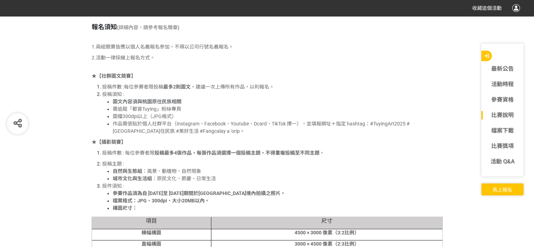
scroll to position [913, 0]
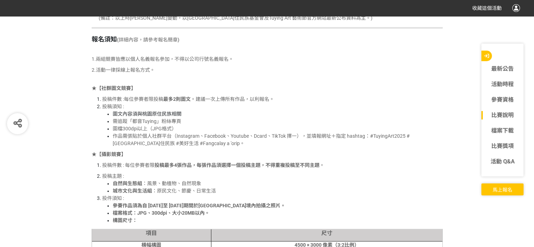
drag, startPoint x: 159, startPoint y: 158, endPoint x: 282, endPoint y: 168, distance: 123.7
click at [195, 162] on strong "投稿最多4張作品，每張作品須選擇一個投稿主題，不得重複投稿至不同主題" at bounding box center [236, 165] width 165 height 6
click at [259, 162] on strong "投稿最多4張作品，每張作品須選擇一個投稿主題，不得重複投稿至不同主題" at bounding box center [236, 165] width 165 height 6
click at [279, 172] on li "投稿主題 : 自然與生態組 ：風景、動植物、自然現象 城市文化與生活組 ：原民文化、節慶、日常生活" at bounding box center [272, 183] width 341 height 22
drag, startPoint x: 143, startPoint y: 175, endPoint x: 189, endPoint y: 175, distance: 46.3
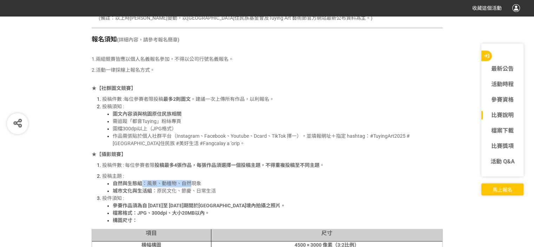
click at [189, 180] on span "自然與生態組 ：風景、動植物、自然現象" at bounding box center [157, 183] width 88 height 6
click at [191, 188] on span "城市文化與生活組 ：原民文化、節慶、日常生活" at bounding box center [164, 191] width 103 height 6
drag, startPoint x: 135, startPoint y: 196, endPoint x: 219, endPoint y: 198, distance: 83.9
click at [219, 203] on strong "參賽作品須為自 [DATE]至 [DATE]期間於[GEOGRAPHIC_DATA]境內拍攝之照片。" at bounding box center [199, 206] width 173 height 6
click at [225, 209] on li "檔案格式：JPG、300dpi、大小20MB以內。" at bounding box center [278, 212] width 330 height 7
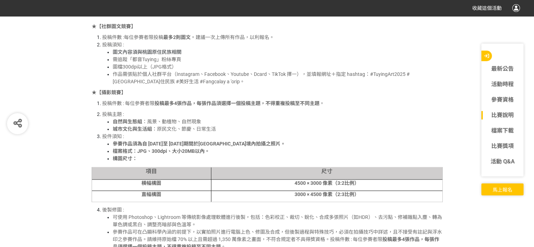
scroll to position [983, 0]
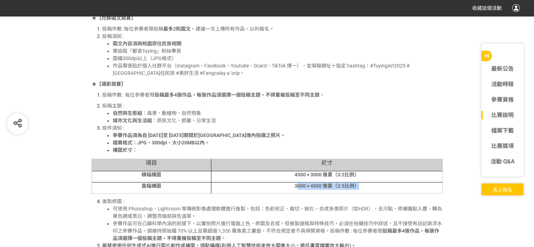
drag, startPoint x: 296, startPoint y: 180, endPoint x: 361, endPoint y: 183, distance: 64.7
click at [361, 183] on td "3000 × 4500 像素（2:3比例）" at bounding box center [326, 187] width 231 height 11
drag, startPoint x: 288, startPoint y: 166, endPoint x: 354, endPoint y: 171, distance: 66.5
click at [354, 171] on td "4500 × 3000 像素（3:2比例）" at bounding box center [326, 176] width 231 height 11
click at [361, 184] on td "3000 × 4500 像素（2:3比例）" at bounding box center [326, 187] width 231 height 11
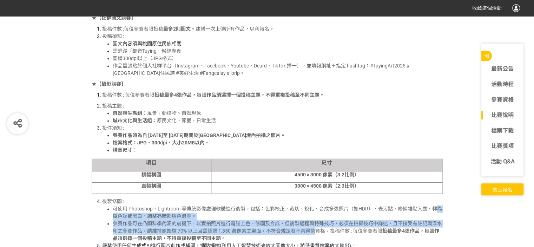
drag, startPoint x: 433, startPoint y: 204, endPoint x: 317, endPoint y: 222, distance: 117.6
click at [317, 222] on ul "可使用 Photoshop、Lightroom 等傳統影像處理軟體進行後製，包括：色彩校正、裁切、銳化、合成多張照片（如HDR）、去污點、修補雜點入塵、轉為單…" at bounding box center [272, 223] width 341 height 37
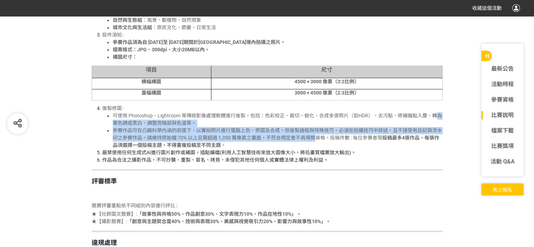
scroll to position [1088, 0]
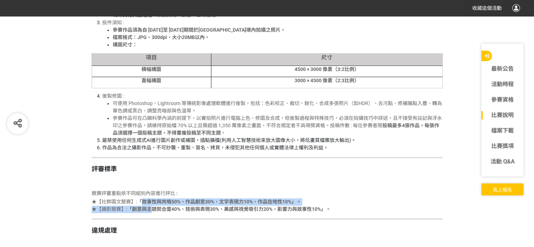
drag, startPoint x: 152, startPoint y: 198, endPoint x: 143, endPoint y: 197, distance: 9.6
click at [143, 198] on p "★【社群圖文競賽】: 「故事性與共鳴50%、作品創意30%、文字表現力10%、作品在地性10%」。 ★ 【攝影競賽】: 「創意與主題契合度40%、技術與表現3…" at bounding box center [267, 205] width 351 height 15
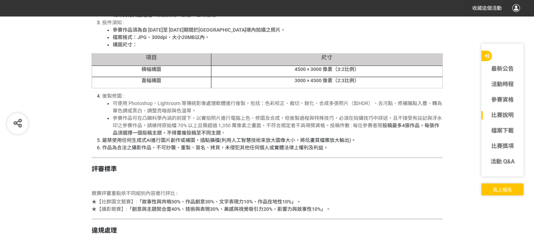
click at [190, 206] on strong "「創意與主題契合度40%、技術與表現30%、美感與視覺吸引力20%、影響力與故事性10%」。" at bounding box center [229, 209] width 204 height 6
drag, startPoint x: 136, startPoint y: 202, endPoint x: 313, endPoint y: 202, distance: 177.7
click at [313, 206] on strong "「創意與主題契合度40%、技術與表現30%、美感與視覺吸引力20%、影響力與故事性10%」。" at bounding box center [229, 209] width 204 height 6
click at [319, 218] on hr at bounding box center [267, 218] width 351 height 1
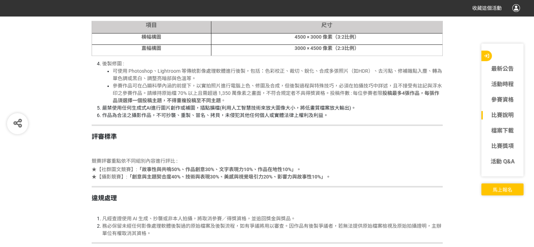
scroll to position [1159, 0]
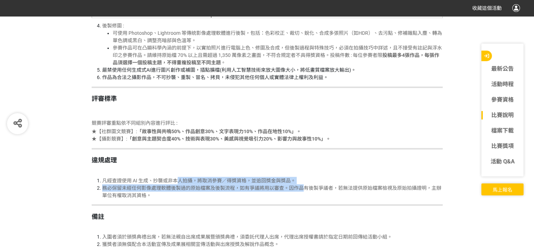
drag, startPoint x: 176, startPoint y: 170, endPoint x: 306, endPoint y: 184, distance: 130.7
click at [306, 184] on ol "凡經查證使用 AI 生成、抄襲或非本人拍攝，將取消參賽／得獎資格，並追回獎金與獎品。 務必保留未經任何影像處理軟體後製過的原始檔案及後製流程，如有爭議將用以審…" at bounding box center [267, 188] width 351 height 22
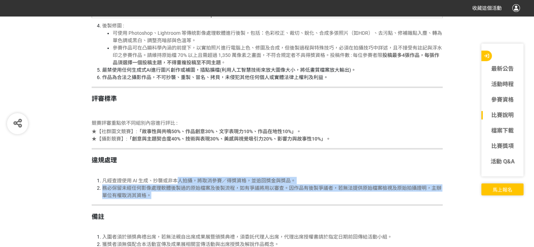
click at [307, 186] on li "務必保留未經任何影像處理軟體後製過的原始檔案及後製流程，如有爭議將用以審查。因作品有後製爭議者，若無法提供原始檔案檢視及原始拍攝證明，主辦單位有權取消其資格。" at bounding box center [272, 191] width 341 height 15
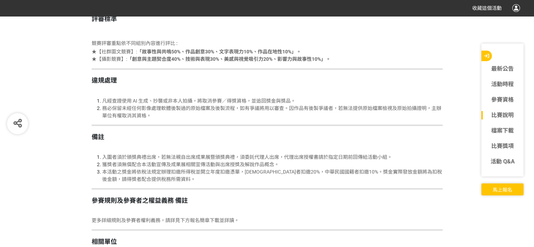
scroll to position [1264, 0]
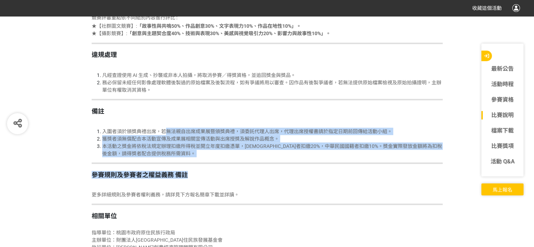
drag, startPoint x: 164, startPoint y: 123, endPoint x: 394, endPoint y: 168, distance: 234.1
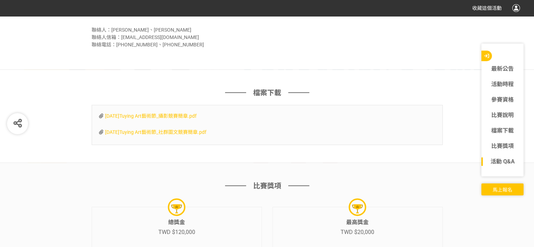
scroll to position [1510, 0]
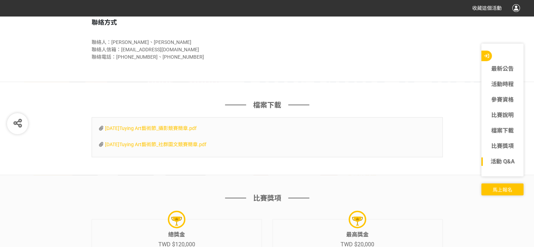
click at [505, 191] on span "馬上報名" at bounding box center [503, 190] width 20 height 6
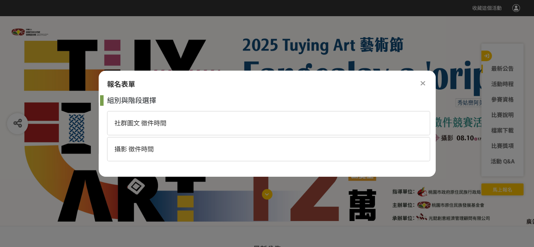
scroll to position [0, 0]
click at [166, 147] on div "攝影 徵件時間" at bounding box center [268, 149] width 323 height 24
select select "185281:185522"
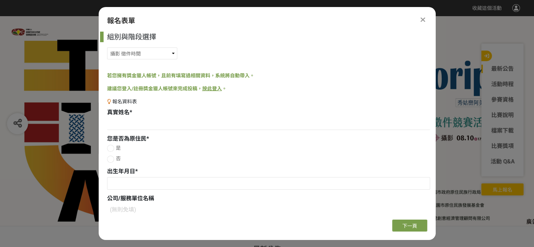
click at [111, 150] on div at bounding box center [110, 148] width 7 height 7
radio input "true"
click at [123, 184] on input at bounding box center [268, 183] width 323 height 12
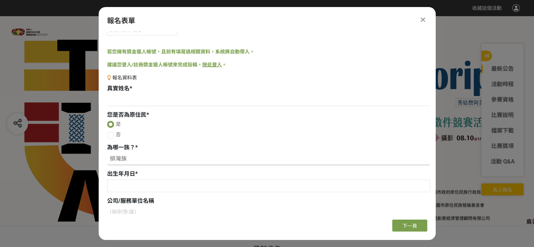
scroll to position [35, 0]
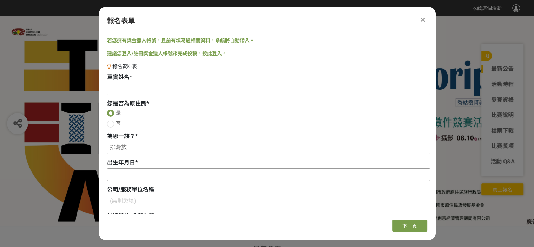
type input "排灣族"
click at [188, 178] on input "text" at bounding box center [268, 175] width 322 height 12
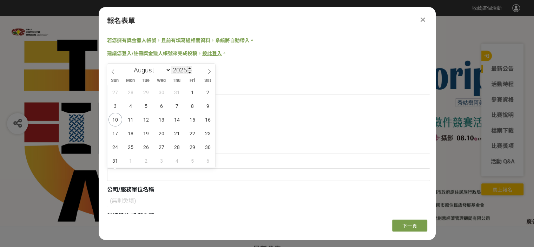
click at [180, 71] on input "2025" at bounding box center [181, 70] width 21 height 8
click at [141, 71] on select "January February March April May June July August September October November De…" at bounding box center [151, 70] width 40 height 9
select select "4"
click at [131, 66] on select "January February March April May June July August September October November De…" at bounding box center [151, 70] width 40 height 9
click at [181, 70] on input "2025" at bounding box center [181, 70] width 21 height 8
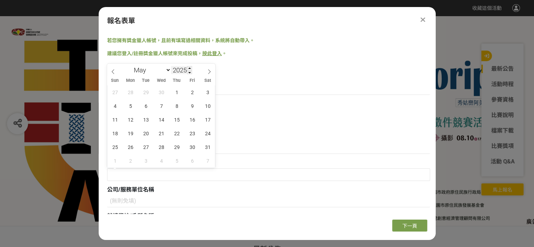
drag, startPoint x: 187, startPoint y: 70, endPoint x: 171, endPoint y: 70, distance: 15.8
click at [171, 70] on input "2025" at bounding box center [181, 70] width 21 height 8
type input "1994"
click at [180, 96] on span "5" at bounding box center [177, 92] width 14 height 14
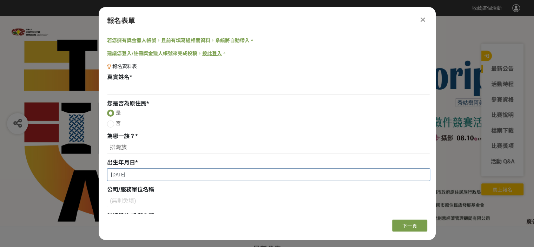
click at [157, 174] on input "[DATE]" at bounding box center [268, 175] width 322 height 12
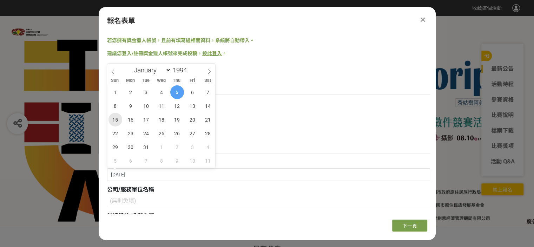
click at [119, 119] on span "15" at bounding box center [115, 120] width 14 height 14
type input "[DATE]"
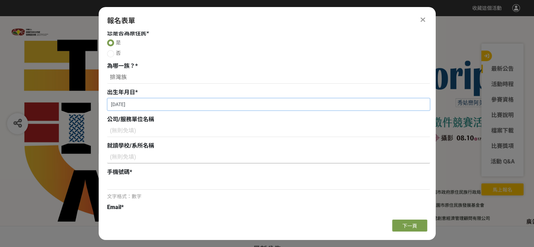
scroll to position [140, 0]
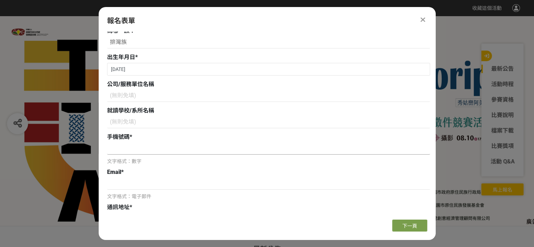
click at [190, 151] on input at bounding box center [268, 149] width 323 height 12
type input "ㄦ"
type input "ㄞ"
type input "0920525598"
click at [158, 184] on input at bounding box center [268, 184] width 323 height 12
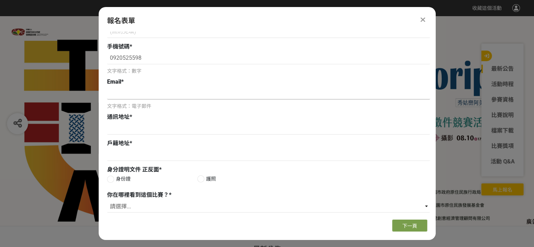
scroll to position [160, 0]
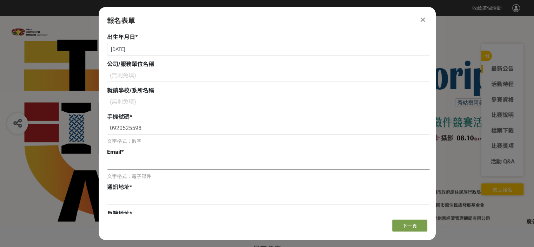
paste input "[EMAIL_ADDRESS][DOMAIN_NAME]"
type input "[EMAIL_ADDRESS][DOMAIN_NAME]"
click at [180, 198] on input at bounding box center [268, 199] width 323 height 12
type input "[STREET_ADDRESS]"
type input "[PERSON_NAME]"
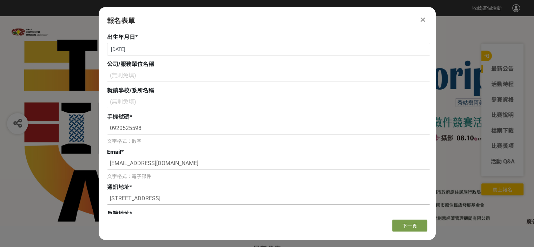
click at [110, 199] on input "[STREET_ADDRESS]" at bounding box center [268, 199] width 323 height 12
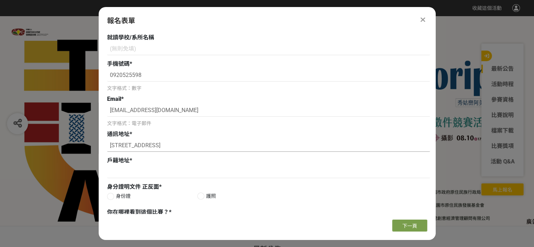
scroll to position [231, 0]
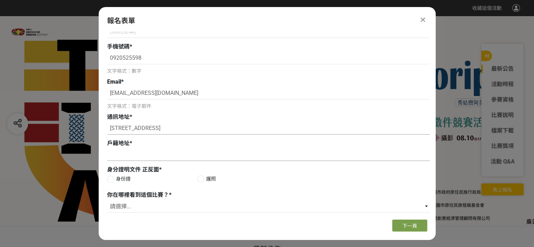
type input "[STREET_ADDRESS]"
click at [176, 153] on input at bounding box center [268, 155] width 323 height 12
drag, startPoint x: 192, startPoint y: 128, endPoint x: 91, endPoint y: 126, distance: 101.8
click at [131, 155] on input at bounding box center [268, 155] width 323 height 12
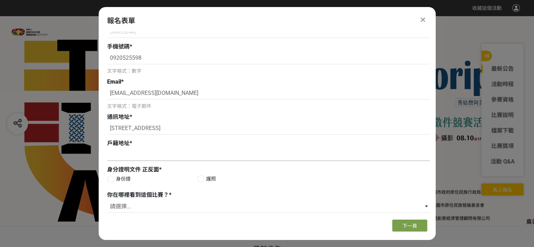
paste input "[STREET_ADDRESS]"
type input "[STREET_ADDRESS]"
click at [136, 180] on label "身份證" at bounding box center [152, 178] width 91 height 7
click at [112, 180] on input "身份證" at bounding box center [109, 179] width 5 height 5
radio input "false"
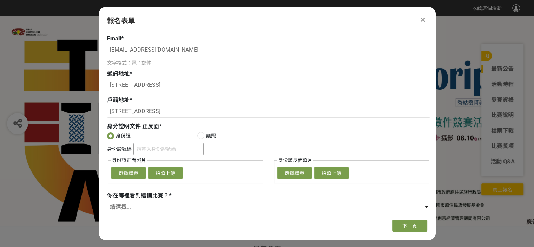
scroll to position [275, 0]
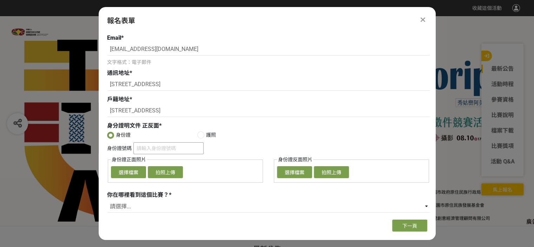
click at [145, 150] on input "身份證號碼" at bounding box center [168, 148] width 70 height 12
type input "v"
type input "V221214998"
click at [142, 172] on button "選擇檔案" at bounding box center [128, 172] width 35 height 12
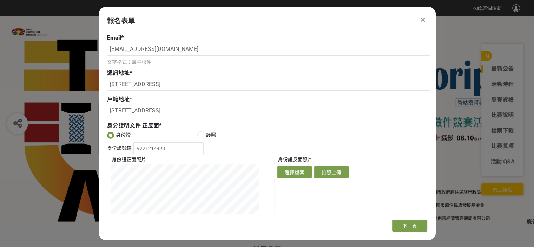
scroll to position [345, 0]
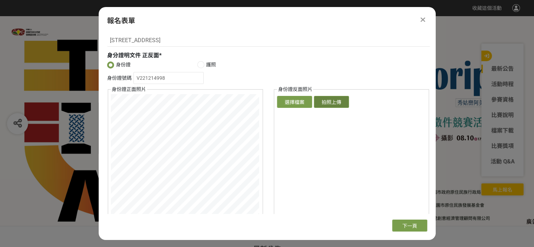
click at [326, 103] on button "拍照上傳" at bounding box center [331, 102] width 35 height 12
click at [281, 61] on label "護照" at bounding box center [274, 64] width 155 height 7
click at [202, 62] on input "護照" at bounding box center [200, 64] width 5 height 5
radio input "false"
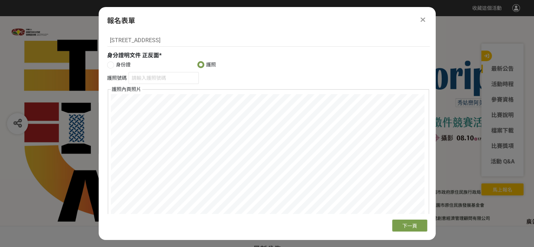
click at [117, 64] on span "身份證" at bounding box center [123, 64] width 15 height 7
click at [112, 64] on input "身份證" at bounding box center [109, 64] width 5 height 5
radio input "false"
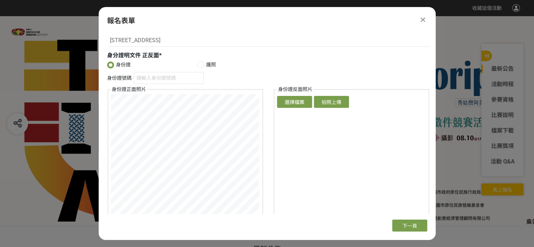
click at [327, 133] on fieldset "身份證反面照片 確認上傳 取消 旋轉圖片 選擇檔案 拍照上傳" at bounding box center [351, 169] width 155 height 167
click at [329, 105] on button "拍照上傳" at bounding box center [331, 102] width 35 height 12
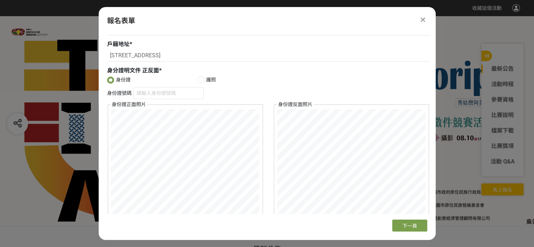
scroll to position [310, 0]
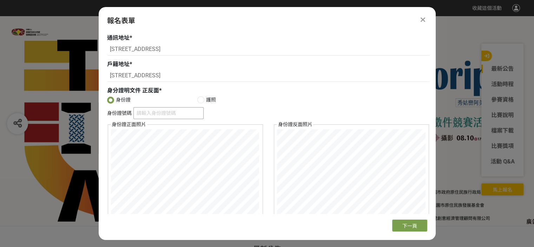
click at [172, 116] on input "身份證號碼" at bounding box center [168, 113] width 70 height 12
type input "ㄒ"
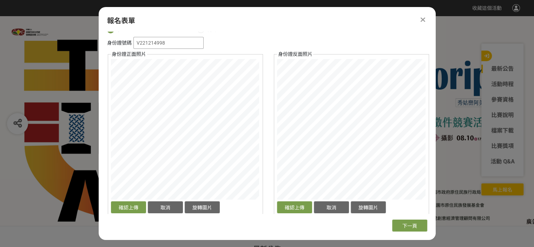
scroll to position [415, 0]
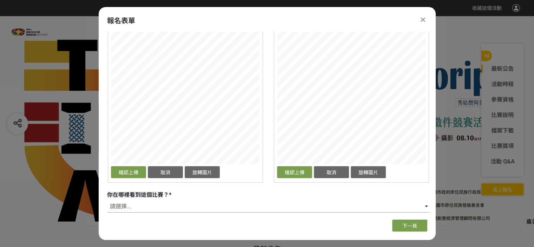
type input "V221214998"
click at [265, 204] on select "請選擇... 活動官網 網路媒體 Facebook / Instagram Youtube 宣傳短片 校園講座 / 老師系上推薦 電子郵件 海報 其他" at bounding box center [268, 206] width 323 height 12
select select "Facebook / Instagram"
click at [107, 200] on select "請選擇... 活動官網 網路媒體 Facebook / Instagram Youtube 宣傳短片 校園講座 / 老師系上推薦 電子郵件 海報 其他" at bounding box center [268, 206] width 323 height 12
click at [412, 226] on span "下一頁" at bounding box center [409, 226] width 15 height 6
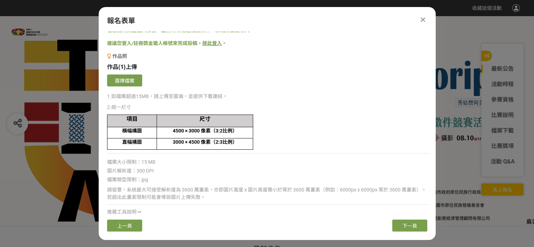
scroll to position [0, 0]
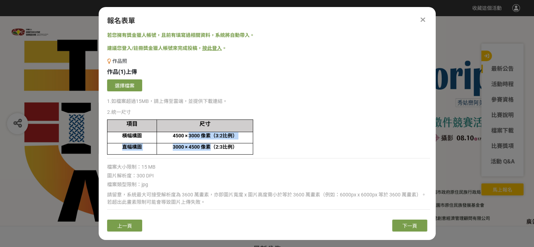
drag, startPoint x: 190, startPoint y: 137, endPoint x: 212, endPoint y: 148, distance: 25.1
click at [212, 148] on tbody "項目 尺寸 橫幅構圖 4500 × 3000 像素（3:2比例） 直幅構圖 3000 × 4500 像素（2:3比例）" at bounding box center [180, 137] width 146 height 35
click at [233, 151] on td "3000 × 4500 像素（2:3比例）" at bounding box center [205, 148] width 96 height 11
click at [121, 87] on button "選擇檔案" at bounding box center [124, 85] width 35 height 12
click at [129, 88] on button "選擇檔案" at bounding box center [124, 85] width 35 height 12
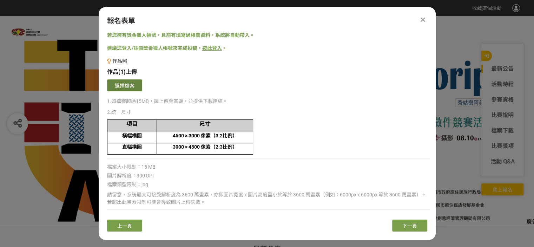
click at [130, 88] on button "選擇檔案" at bounding box center [124, 85] width 35 height 12
click at [135, 86] on button "選擇檔案" at bounding box center [124, 85] width 35 height 12
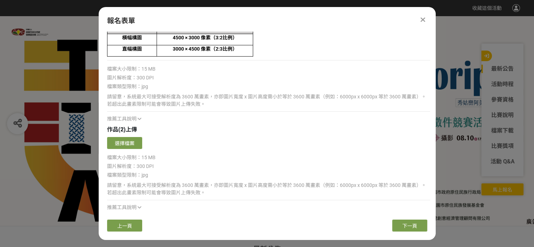
scroll to position [246, 0]
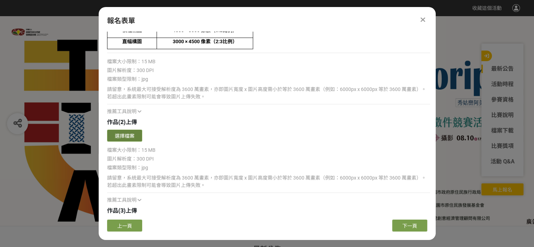
click at [134, 137] on button "選擇檔案" at bounding box center [124, 136] width 35 height 12
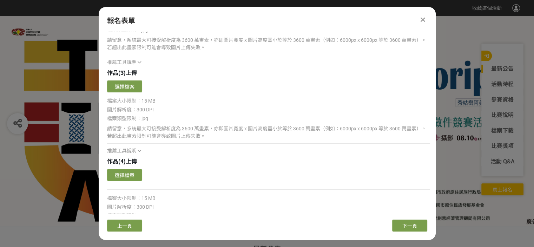
scroll to position [561, 0]
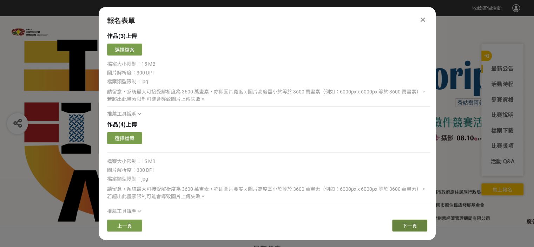
click at [403, 227] on span "下一頁" at bounding box center [409, 226] width 15 height 6
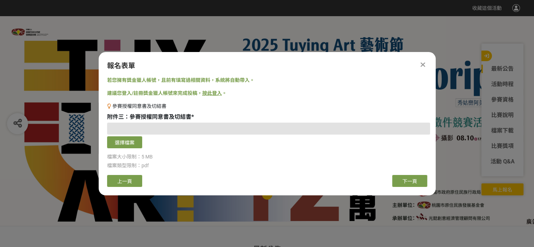
click at [157, 133] on div at bounding box center [268, 129] width 323 height 12
click at [140, 143] on button "選擇檔案" at bounding box center [124, 142] width 35 height 12
click at [218, 126] on div at bounding box center [268, 129] width 323 height 12
click at [403, 181] on span "下一頁" at bounding box center [409, 181] width 15 height 6
click at [264, 129] on div at bounding box center [268, 129] width 323 height 12
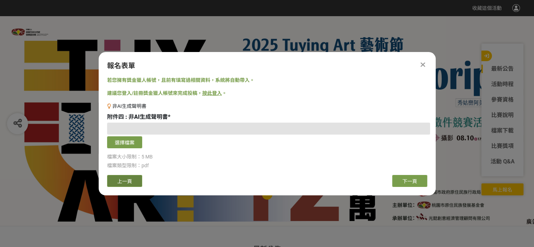
click at [137, 178] on button "上一頁" at bounding box center [124, 181] width 35 height 12
click at [150, 130] on div at bounding box center [268, 129] width 323 height 12
click at [122, 180] on span "上一頁" at bounding box center [124, 181] width 15 height 6
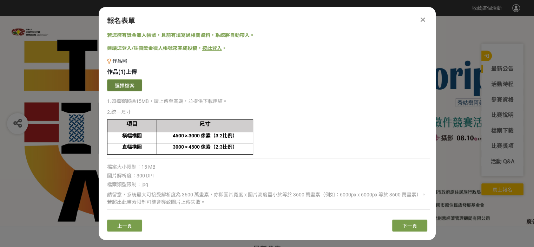
click at [132, 88] on button "選擇檔案" at bounding box center [124, 85] width 35 height 12
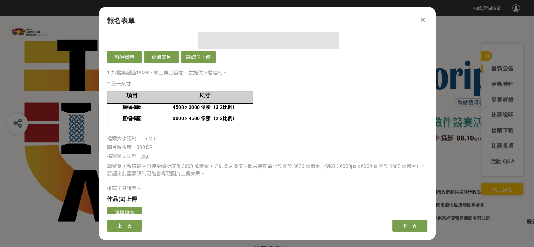
scroll to position [176, 0]
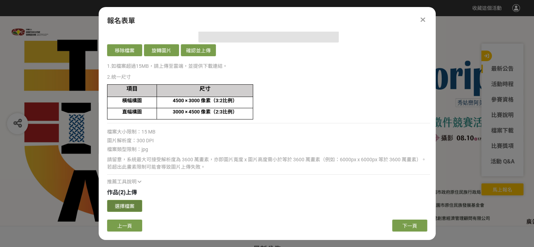
click at [138, 203] on button "選擇檔案" at bounding box center [124, 206] width 35 height 12
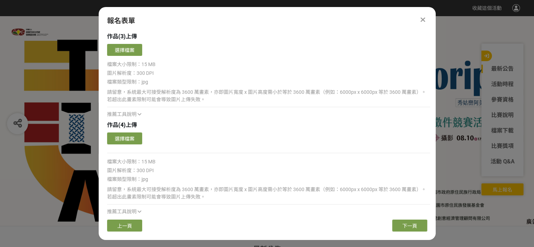
scroll to position [561, 0]
click at [404, 225] on span "下一頁" at bounding box center [409, 226] width 15 height 6
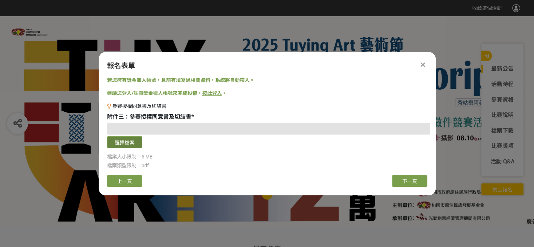
click at [125, 140] on button "選擇檔案" at bounding box center [124, 142] width 35 height 12
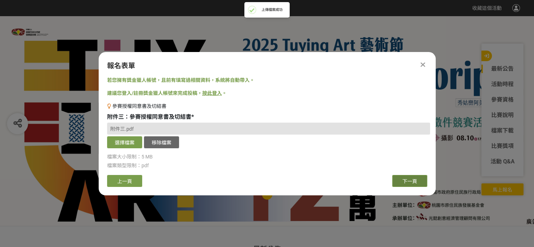
click at [399, 181] on button "下一頁" at bounding box center [409, 181] width 35 height 12
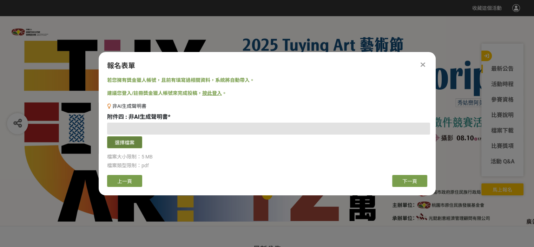
click at [129, 146] on button "選擇檔案" at bounding box center [124, 142] width 35 height 12
click at [416, 182] on span "下一頁" at bounding box center [409, 181] width 15 height 6
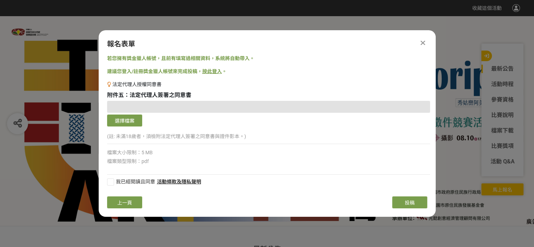
click at [117, 181] on span "我已經閱讀且同意" at bounding box center [135, 182] width 39 height 6
click at [112, 181] on input "我已經閱讀且同意" at bounding box center [109, 181] width 5 height 5
checkbox input "false"
click at [125, 203] on span "上一頁" at bounding box center [124, 203] width 15 height 6
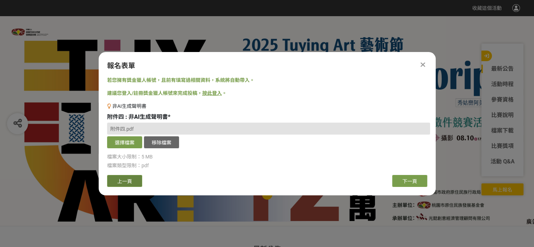
click at [125, 185] on button "上一頁" at bounding box center [124, 181] width 35 height 12
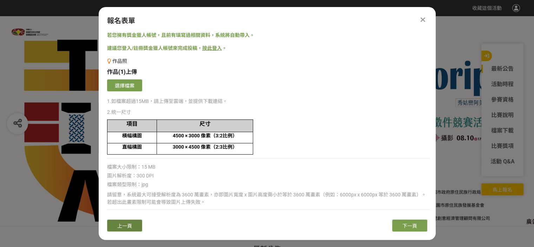
click at [137, 226] on button "上一頁" at bounding box center [124, 225] width 35 height 12
select select "185281:185522"
select select "Facebook / Instagram"
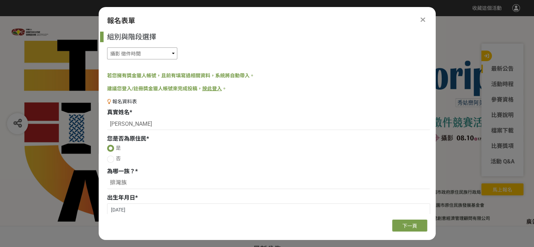
click at [149, 54] on select "社群圖文 徵件時間 攝影 徵件時間" at bounding box center [142, 53] width 70 height 12
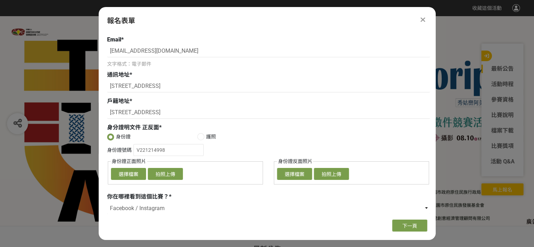
scroll to position [275, 0]
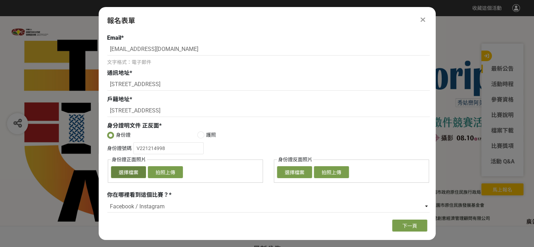
click at [125, 175] on button "選擇檔案" at bounding box center [128, 172] width 35 height 12
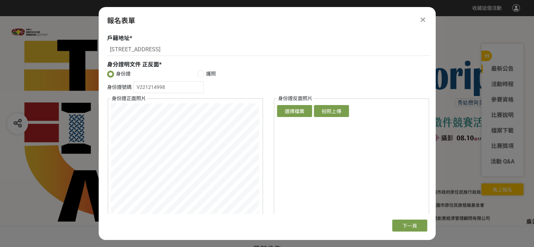
scroll to position [345, 0]
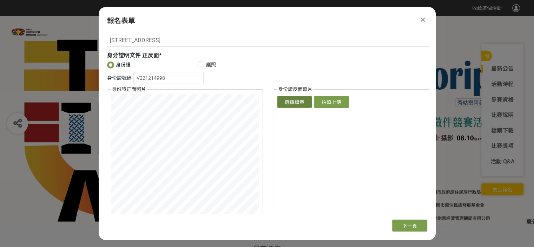
click at [288, 105] on button "選擇檔案" at bounding box center [294, 102] width 35 height 12
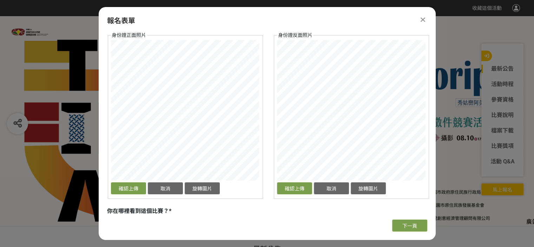
scroll to position [415, 0]
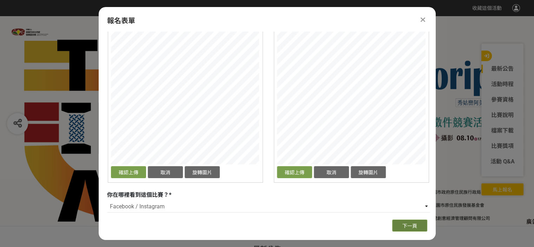
click at [399, 226] on button "下一頁" at bounding box center [409, 225] width 35 height 12
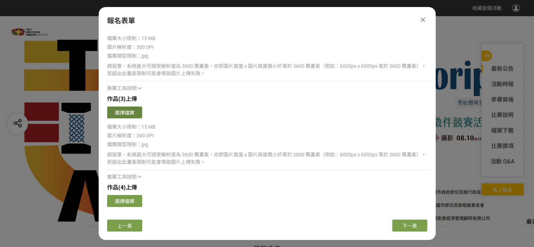
scroll to position [210, 0]
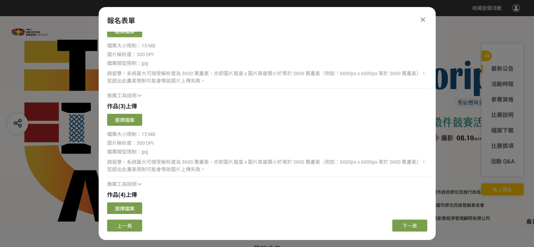
click at [138, 71] on div "請留意，系統最大可接受解析度為 3600 萬畫素，亦即圖片寬度 x 圖片高度需小於等於 3600 萬畫素（例如：6000px x 6000px 等於 3600…" at bounding box center [268, 77] width 323 height 15
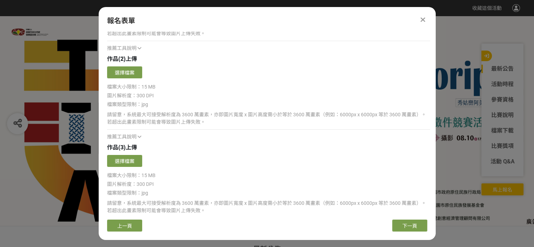
scroll to position [139, 0]
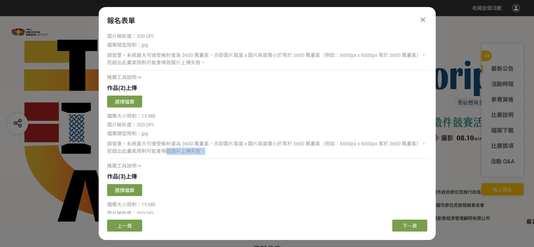
drag, startPoint x: 166, startPoint y: 147, endPoint x: 225, endPoint y: 150, distance: 59.8
click at [225, 150] on div "請留意，系統最大可接受解析度為 3600 萬畫素，亦即圖片寬度 x 圖片高度需小於等於 3600 萬畫素（例如：6000px x 6000px 等於 3600…" at bounding box center [268, 147] width 323 height 15
click at [228, 150] on div "請留意，系統最大可接受解析度為 3600 萬畫素，亦即圖片寬度 x 圖片高度需小於等於 3600 萬畫素（例如：6000px x 6000px 等於 3600…" at bounding box center [268, 147] width 323 height 15
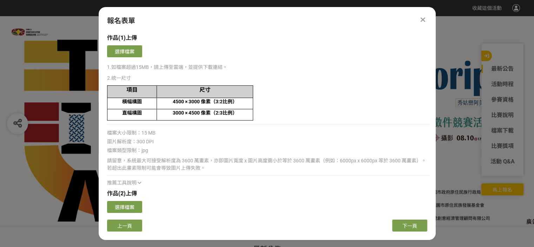
scroll to position [0, 0]
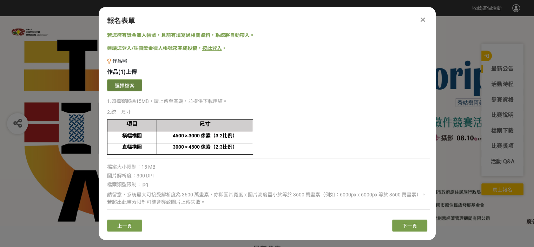
click at [132, 84] on button "選擇檔案" at bounding box center [124, 85] width 35 height 12
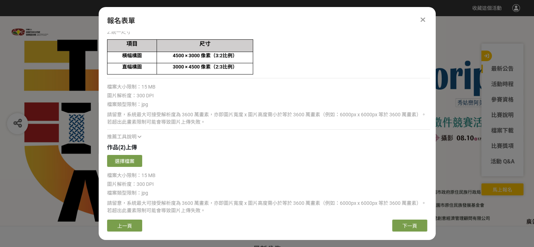
scroll to position [246, 0]
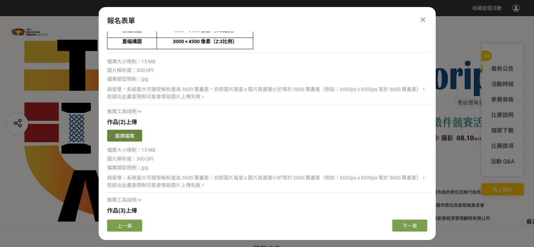
click at [134, 134] on button "選擇檔案" at bounding box center [124, 136] width 35 height 12
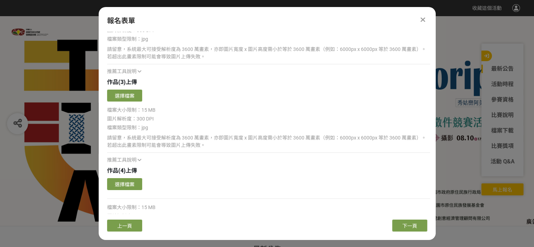
scroll to position [561, 0]
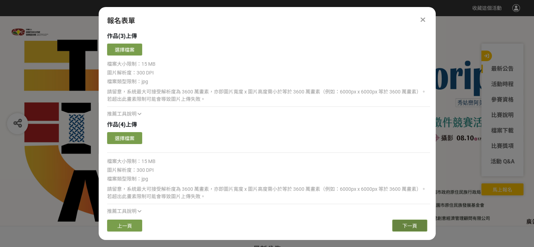
click at [414, 226] on span "下一頁" at bounding box center [409, 226] width 15 height 6
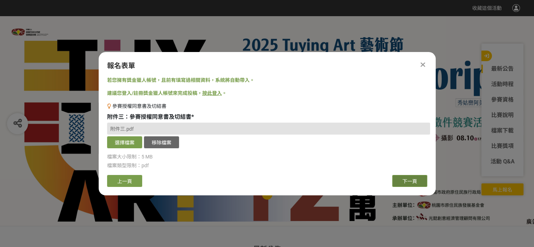
click at [400, 177] on button "下一頁" at bounding box center [409, 181] width 35 height 12
click at [400, 176] on button "下一頁" at bounding box center [409, 181] width 35 height 12
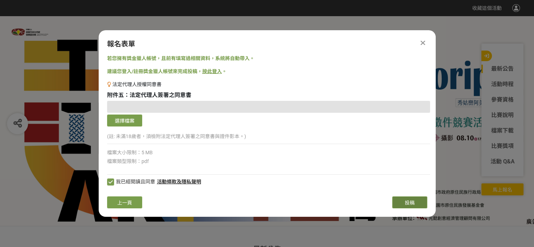
click at [413, 205] on span "投稿" at bounding box center [410, 203] width 10 height 6
click at [412, 203] on span "投稿" at bounding box center [410, 203] width 10 height 6
click at [123, 203] on span "上一頁" at bounding box center [124, 203] width 15 height 6
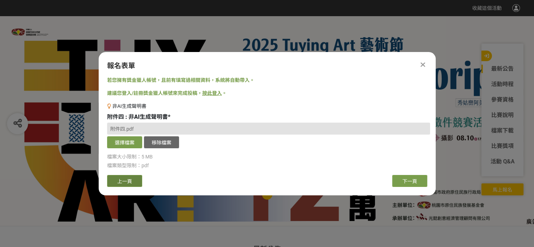
click at [127, 178] on span "上一頁" at bounding box center [124, 181] width 15 height 6
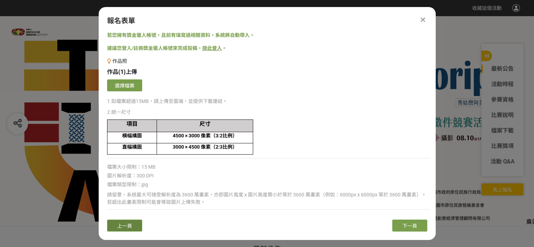
click at [124, 224] on span "上一頁" at bounding box center [124, 226] width 15 height 6
select select "185281:185522"
select select "Facebook / Instagram"
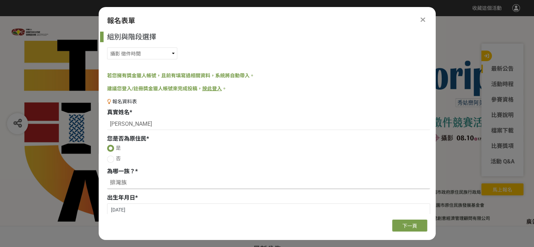
click at [137, 183] on input "排灣族" at bounding box center [268, 183] width 323 height 12
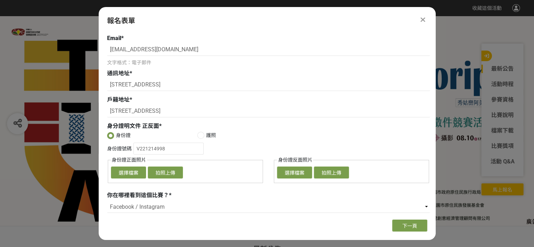
scroll to position [275, 0]
click at [132, 173] on button "選擇檔案" at bounding box center [128, 172] width 35 height 12
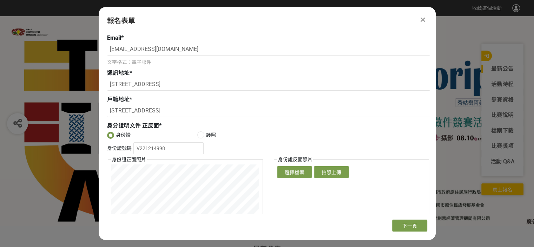
scroll to position [380, 0]
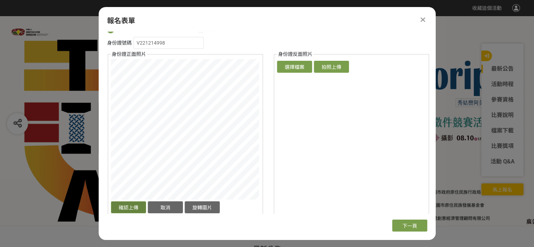
click at [135, 209] on button "確認上傳" at bounding box center [128, 207] width 35 height 12
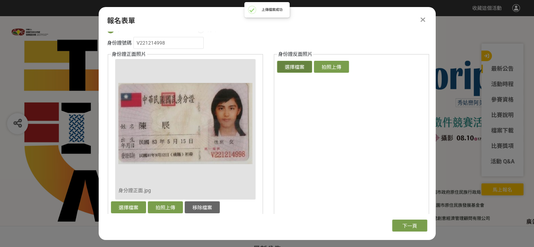
click at [301, 66] on button "選擇檔案" at bounding box center [294, 67] width 35 height 12
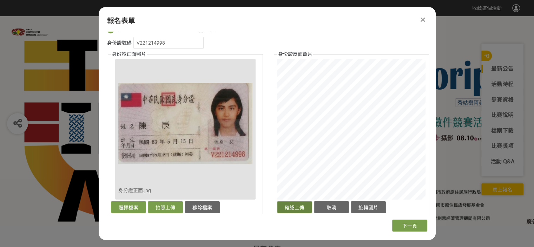
click at [288, 208] on button "確認上傳" at bounding box center [294, 207] width 35 height 12
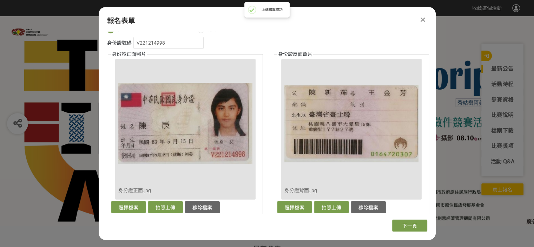
scroll to position [415, 0]
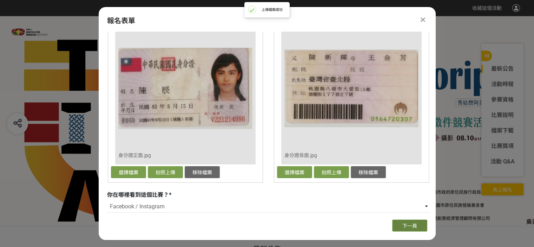
click at [400, 224] on button "下一頁" at bounding box center [409, 225] width 35 height 12
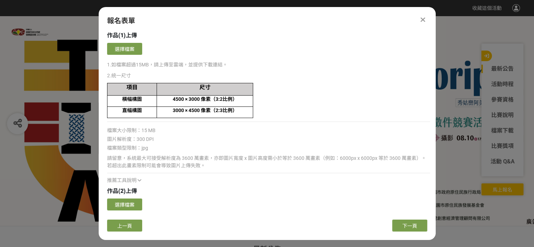
scroll to position [0, 0]
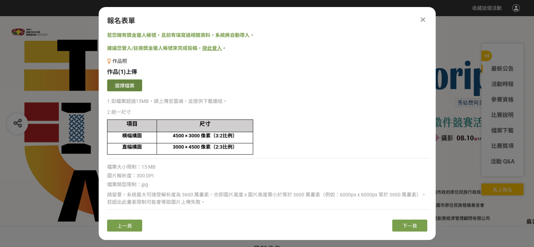
click at [123, 84] on button "選擇檔案" at bounding box center [124, 85] width 35 height 12
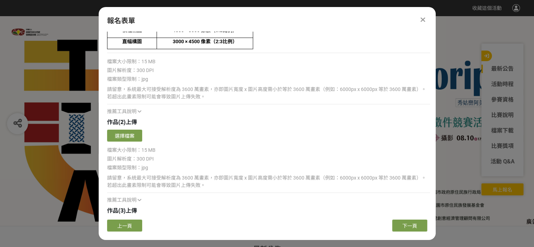
scroll to position [105, 0]
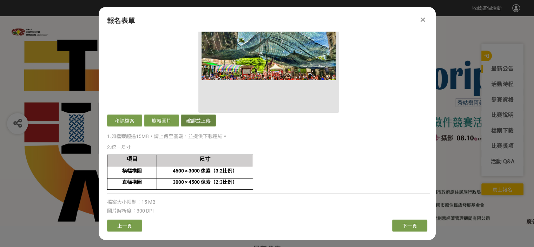
click at [206, 119] on button "確認並上傳" at bounding box center [198, 120] width 35 height 12
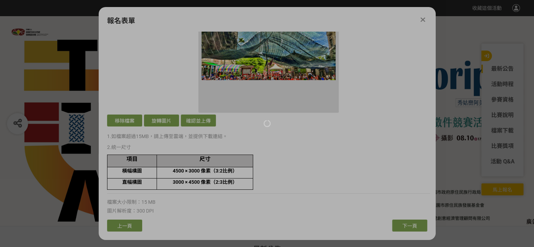
scroll to position [0, 0]
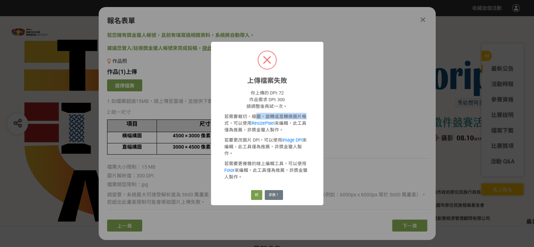
drag, startPoint x: 257, startPoint y: 120, endPoint x: 311, endPoint y: 120, distance: 54.4
click at [311, 120] on div "你上傳的 DPI: 72 作品需求 DPI: 300 請調整後再試一次。 若需要裁切、縮圖、旋轉或是轉換圖片格式，可以使用 ResizePixel 來編輯，此…" at bounding box center [267, 135] width 112 height 100
click at [293, 143] on link "Image DPI" at bounding box center [292, 139] width 20 height 5
click at [257, 192] on button "好" at bounding box center [256, 195] width 11 height 10
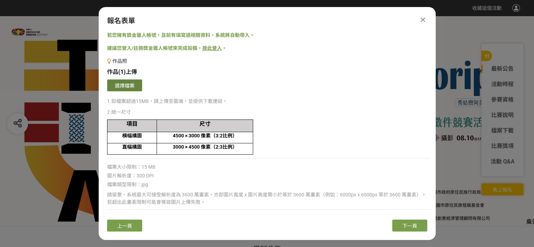
click at [130, 85] on button "選擇檔案" at bounding box center [124, 85] width 35 height 12
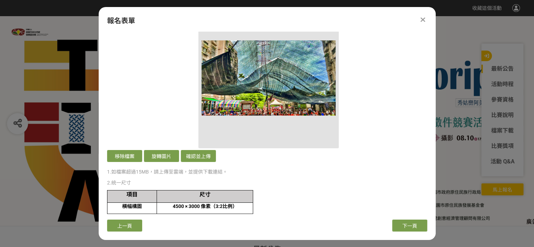
scroll to position [70, 0]
click at [197, 155] on button "確認並上傳" at bounding box center [198, 156] width 35 height 12
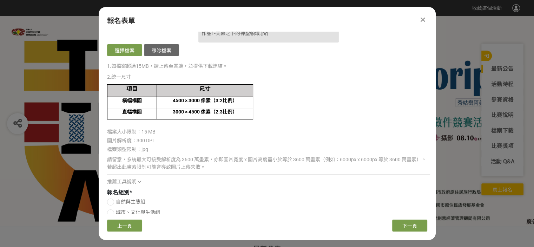
scroll to position [211, 0]
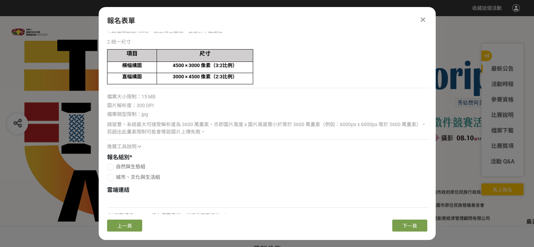
click at [111, 176] on div at bounding box center [110, 177] width 7 height 7
radio input "true"
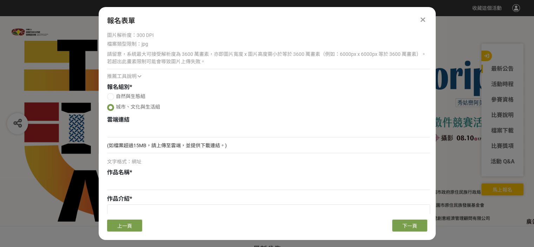
click at [150, 161] on div "文字格式：網址" at bounding box center [268, 161] width 323 height 7
click at [140, 182] on input at bounding box center [268, 184] width 323 height 12
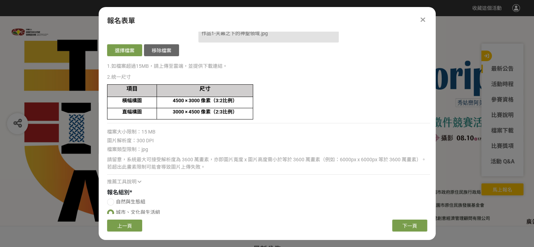
scroll to position [140, 0]
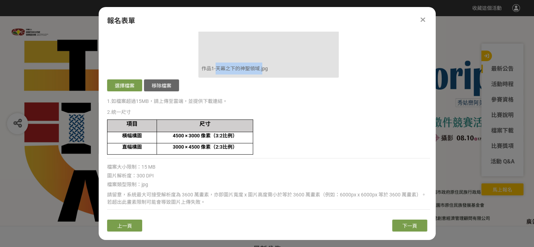
drag, startPoint x: 216, startPoint y: 68, endPoint x: 261, endPoint y: 71, distance: 45.0
click at [261, 71] on span "作品1-天幕之下的神聖領域.jpg" at bounding box center [235, 68] width 66 height 12
click at [258, 71] on span "作品1-天幕之下的神聖領域.jpg" at bounding box center [235, 68] width 66 height 12
drag, startPoint x: 215, startPoint y: 68, endPoint x: 258, endPoint y: 68, distance: 42.8
click at [258, 68] on span "作品1-天幕之下的神聖領域.jpg" at bounding box center [235, 68] width 66 height 12
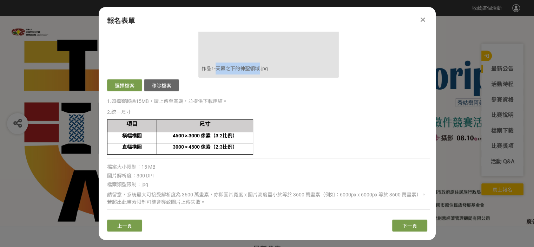
copy span "天幕之下的神聖領域"
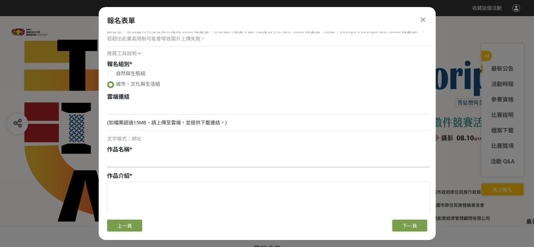
scroll to position [316, 0]
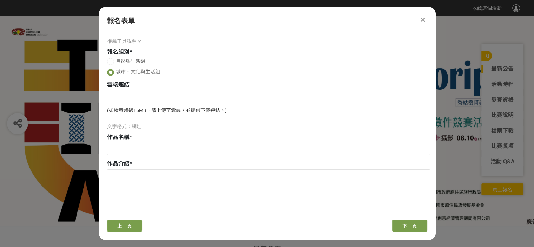
click at [145, 144] on input at bounding box center [268, 149] width 323 height 12
paste input "天幕之下的神聖領域"
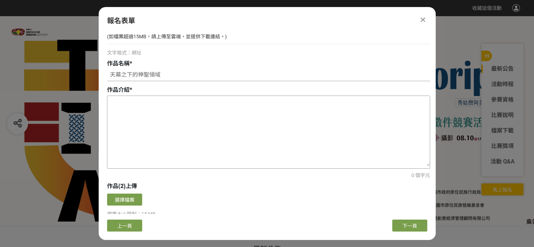
scroll to position [386, 0]
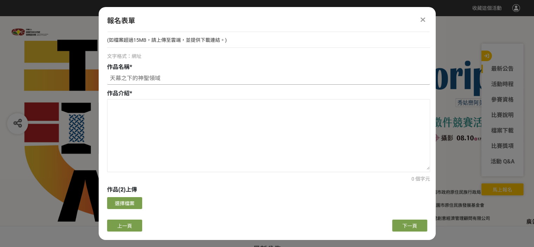
type input "天幕之下的神聖領域"
click at [209, 122] on textarea at bounding box center [268, 134] width 322 height 70
paste textarea "抬起頭有黑色天網一片片撐起族人的[DEMOGRAPHIC_DATA]領域 當陽光穿越時..是熱情，當風吹拂時…是舞動喚起我們土地上的存在，明白「我在，我們都還…"
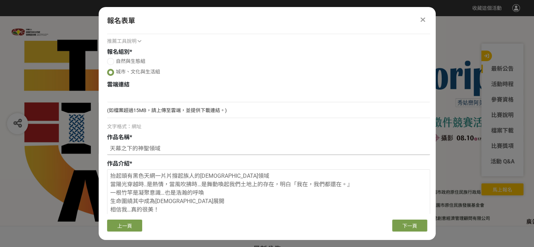
scroll to position [351, 0]
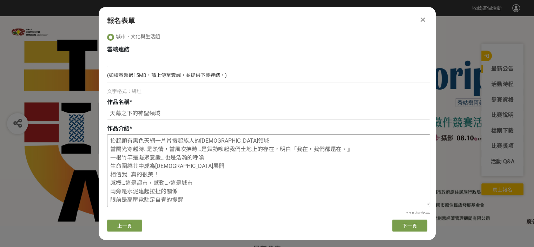
drag, startPoint x: 149, startPoint y: 150, endPoint x: 160, endPoint y: 150, distance: 11.2
click at [160, 150] on textarea "抬起頭有黑色天網一片片撐起族人的[DEMOGRAPHIC_DATA]領域 當陽光穿越時..是熱情，當風吹拂時…是舞動喚起我們土地上的存在，明白「我在，我們都還…" at bounding box center [268, 169] width 322 height 70
click at [162, 160] on textarea "抬起頭有黑色天網一片片撐起族人的[DEMOGRAPHIC_DATA]領域 當陽光穿越時..是熱情，當風吹拂時…是舞動喚起我們土地上的存在，明白「我在，我們都還…" at bounding box center [268, 169] width 322 height 70
click at [147, 149] on textarea "抬起頭有黑色天網一片片撐起族人的[DEMOGRAPHIC_DATA]領域 當陽光穿越時..是熱情，當風吹拂時…是舞動喚起我們土地上的存在，明白「我在，我們都還…" at bounding box center [268, 169] width 322 height 70
click at [170, 150] on textarea "抬起頭有黑色天網一片片撐起族人的[DEMOGRAPHIC_DATA]領域 當陽光穿越時..是熱情，當風吹拂時…是舞動喚起我們土地上的存在，明白「我在，我們都還…" at bounding box center [268, 169] width 322 height 70
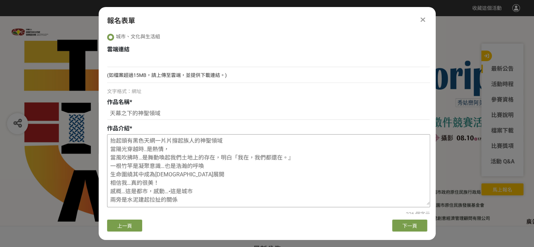
click at [147, 147] on textarea "抬起頭有黑色天網一片片撐起族人的神聖領域 當陽光穿越時..是熱情， 當風吹拂時…是舞動喚起我們土地上的存在，明白「我在，我們都還在。』 一根竹竿是凝聚意識…也…" at bounding box center [268, 169] width 322 height 70
click at [244, 157] on textarea "抬起頭有黑色天網一片片撐起族人的神聖領域 當陽光穿越時，是熱情；當風吹拂時，是舞動。 喚起我們土地上的存在，明白「我在，我們都還在。』 一根竹竿是凝聚意識…也…" at bounding box center [268, 169] width 322 height 70
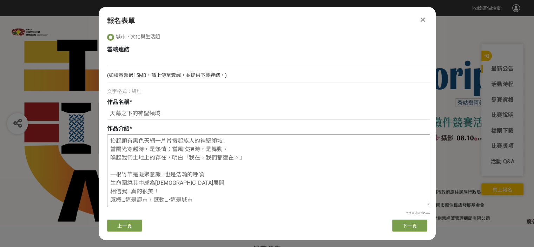
click at [162, 175] on textarea "抬起頭有黑色天網一片片撐起族人的神聖領域 當陽光穿越時，是熱情；當風吹拂時，是舞動。 喚起我們土地上的存在，明白「我在，我們都還在。」 一根竹竿是凝聚意識…也…" at bounding box center [268, 169] width 322 height 70
drag, startPoint x: 165, startPoint y: 183, endPoint x: 162, endPoint y: 183, distance: 3.5
click at [162, 183] on textarea "抬起頭有黑色天網一片片撐起族人的神聖領域 當陽光穿越時，是熱情；當風吹拂時，是舞動。 喚起我們土地上的存在，明白「我在，我們都還在。」 一根竹竿是凝聚意識…也…" at bounding box center [268, 169] width 322 height 70
click at [161, 175] on textarea "抬起頭有黑色天網一片片撐起族人的神聖領域 當陽光穿越時，是熱情；當風吹拂時，是舞動。 喚起我們土地上的存在，明白「我在，我們都還在。」 一根竹竿是凝聚意識…也…" at bounding box center [268, 169] width 322 height 70
paste textarea
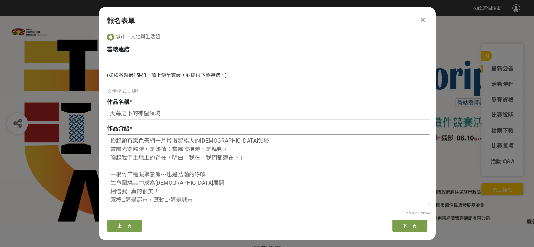
click at [247, 179] on textarea "抬起頭有黑色天網一片片撐起族人的[DEMOGRAPHIC_DATA]領域 當陽光穿越時，是熱情；當風吹拂時，是舞動。 喚起我們土地上的存在，明白「我在，我們都…" at bounding box center [268, 169] width 322 height 70
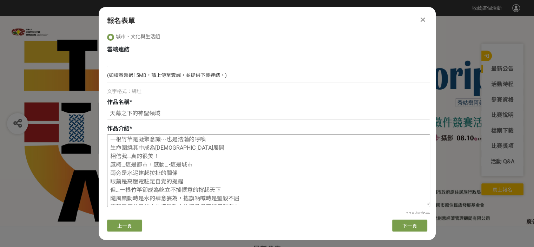
click at [124, 156] on textarea "抬起頭有黑色天網一片片撐起族人的[DEMOGRAPHIC_DATA]領域 當陽光穿越時，是熱情；當風吹拂時，是舞動。 喚起我們土地上的存在，明白「我在，我們都…" at bounding box center [268, 169] width 322 height 70
click at [121, 154] on textarea "抬起頭有黑色天網一片片撐起族人的[DEMOGRAPHIC_DATA]領域 當陽光穿越時，是熱情；當風吹拂時，是舞動。 喚起我們土地上的存在，明白「我在，我們都…" at bounding box center [268, 169] width 322 height 70
click at [129, 156] on textarea "抬起頭有黑色天網一片片撐起族人的[DEMOGRAPHIC_DATA]領域 當陽光穿越時，是熱情；當風吹拂時，是舞動。 喚起我們土地上的存在，明白「我在，我們都…" at bounding box center [268, 169] width 322 height 70
click at [112, 165] on textarea "抬起頭有黑色天網一片片撐起族人的[DEMOGRAPHIC_DATA]領域 當陽光穿越時，是熱情；當風吹拂時，是舞動。 喚起我們土地上的存在，明白「我在，我們都…" at bounding box center [268, 169] width 322 height 70
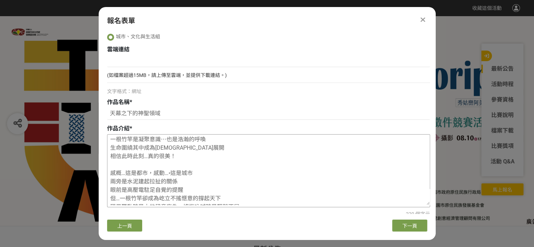
click at [170, 172] on textarea "抬起頭有黑色天網一片片撐起族人的[DEMOGRAPHIC_DATA]領域 當陽光穿越時，是熱情；當風吹拂時，是舞動。 喚起我們土地上的存在，明白「我在，我們都…" at bounding box center [268, 169] width 322 height 70
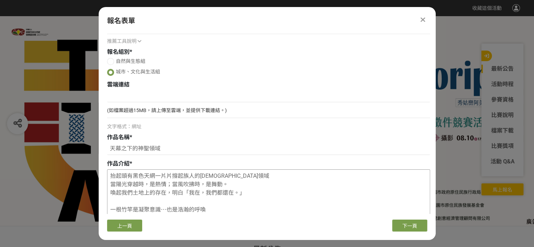
scroll to position [351, 0]
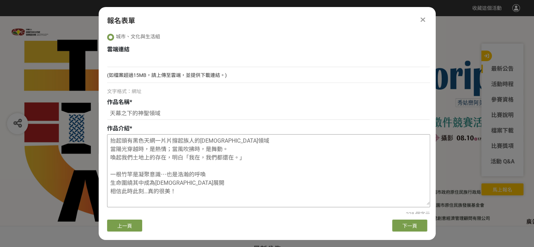
drag, startPoint x: 166, startPoint y: 174, endPoint x: 161, endPoint y: 174, distance: 4.6
click at [161, 174] on textarea "抬起頭有黑色天網一片片撐起族人的[DEMOGRAPHIC_DATA]領域 當陽光穿越時，是熱情；當風吹拂時，是舞動。 喚起我們土地上的存在，明白「我在，我們都…" at bounding box center [268, 169] width 322 height 70
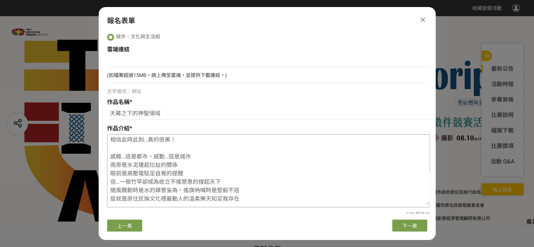
scroll to position [52, 0]
click at [117, 182] on textarea "抬起頭有黑色天網一片片撐起族人的[DEMOGRAPHIC_DATA]領域 當陽光穿越時，是熱情；當風吹拂時，是舞動。 喚起我們土地上的存在，明白「我在，我們都…" at bounding box center [268, 169] width 322 height 70
click at [115, 183] on textarea "抬起頭有黑色天網一片片撐起族人的[DEMOGRAPHIC_DATA]領域 當陽光穿越時，是熱情；當風吹拂時，是舞動。 喚起我們土地上的存在，明白「我在，我們都…" at bounding box center [268, 169] width 322 height 70
paste textarea
click at [206, 173] on textarea "抬起頭有黑色天網一片片撐起族人的[DEMOGRAPHIC_DATA]領域 當陽光穿越時，是熱情；當風吹拂時，是舞動。 喚起我們土地上的存在，明白「我在，我們都…" at bounding box center [268, 169] width 322 height 70
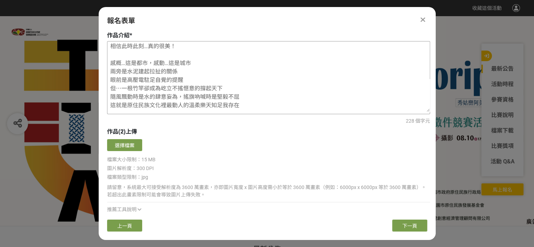
scroll to position [456, 0]
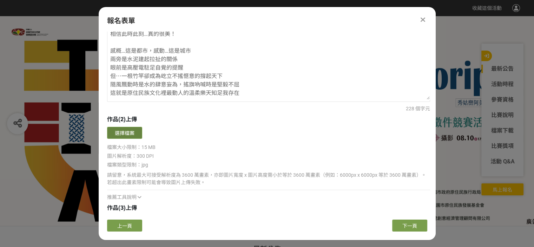
type textarea "抬起頭有黑色天網一片片撐起族人的[DEMOGRAPHIC_DATA]領域 當陽光穿越時，是熱情；當風吹拂時，是舞動。 喚起我們土地上的存在，明白「我在，我們都…"
click at [126, 129] on button "選擇檔案" at bounding box center [124, 133] width 35 height 12
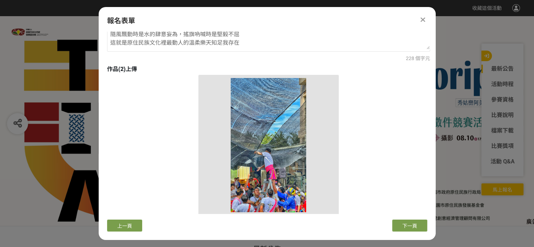
scroll to position [527, 0]
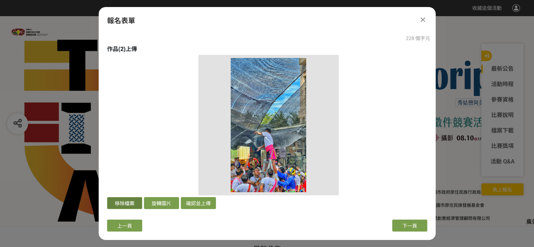
click at [126, 202] on button "移除檔案" at bounding box center [124, 203] width 35 height 12
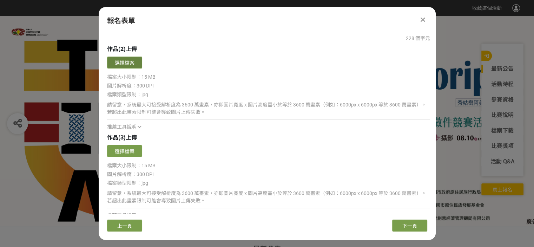
click at [129, 60] on button "選擇檔案" at bounding box center [124, 63] width 35 height 12
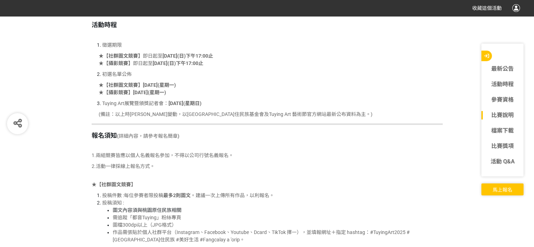
scroll to position [843, 0]
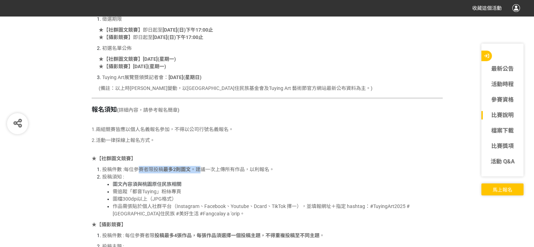
drag, startPoint x: 140, startPoint y: 159, endPoint x: 202, endPoint y: 167, distance: 62.3
click at [202, 166] on li "投稿件數 : 每位參賽者限投稿 最多2則圖文 。建議一次上傳所有作品，以利報名。" at bounding box center [272, 169] width 341 height 7
click at [202, 195] on li "圖檔300dpi以上（JPG格式）" at bounding box center [278, 198] width 330 height 7
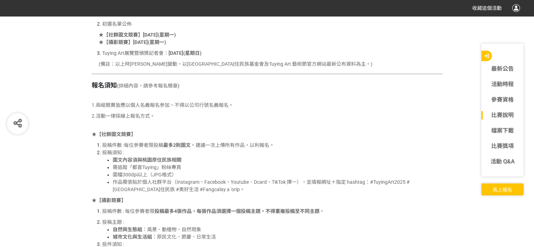
scroll to position [878, 0]
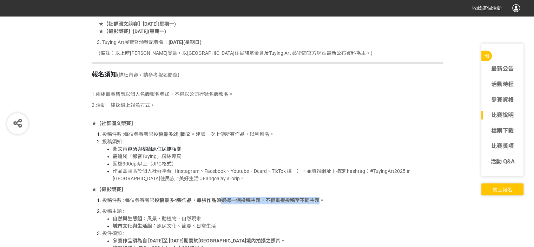
drag, startPoint x: 221, startPoint y: 191, endPoint x: 320, endPoint y: 195, distance: 98.8
click at [320, 197] on span "投稿件數 : 每位參賽者限 投稿最多4張作品，每張作品須選擇一個投稿主題，不得重複投稿至不同主題 。" at bounding box center [213, 200] width 222 height 6
click at [316, 208] on li "投稿主題 : 自然與生態組 ：風景、動植物、自然現象 城市文化與生活組 ：原民文化、節慶、日常生活" at bounding box center [272, 219] width 341 height 22
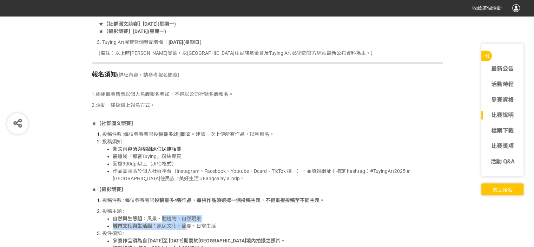
drag, startPoint x: 187, startPoint y: 217, endPoint x: 159, endPoint y: 213, distance: 28.4
click at [159, 215] on ul "自然與生態組 ：風景、動植物、自然現象 城市文化與生活組 ：原民文化、節慶、日常生活" at bounding box center [272, 222] width 341 height 15
click at [209, 223] on span "城市文化與生活組 ：原民文化、節慶、日常生活" at bounding box center [164, 226] width 103 height 6
drag, startPoint x: 242, startPoint y: 215, endPoint x: 162, endPoint y: 206, distance: 80.5
click at [162, 208] on li "投稿主題 : 自然與生態組 ：風景、動植物、自然現象 城市文化與生活組 ：原民文化、節慶、日常生活" at bounding box center [272, 219] width 341 height 22
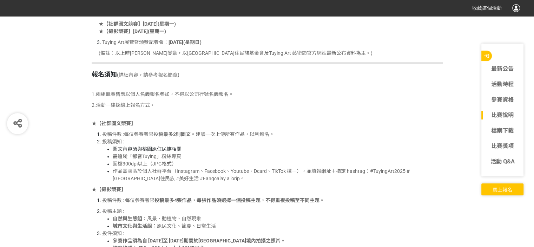
click at [218, 230] on li "投件須知 : 參賽作品須為自 2023 年 8 月 11 日至 2025 年 8 月 10 日期間於桃園市境內拍攝之照片。 檔案格式：JPG、300dpi、大…" at bounding box center [272, 244] width 341 height 29
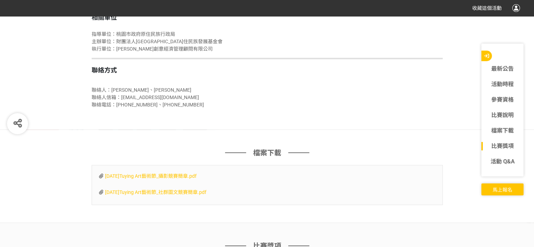
scroll to position [1475, 0]
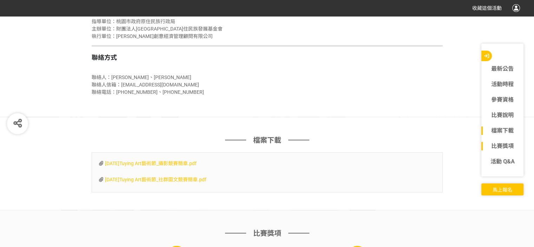
click at [501, 131] on link "檔案下載" at bounding box center [502, 130] width 42 height 8
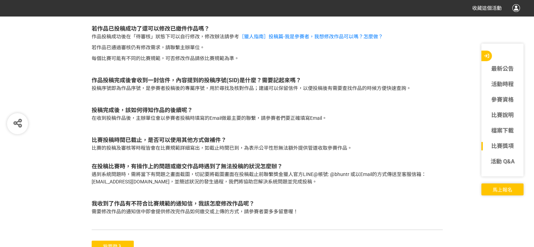
scroll to position [1885, 0]
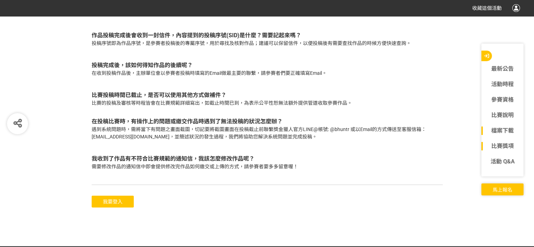
click at [504, 132] on link "檔案下載" at bounding box center [502, 130] width 42 height 8
click at [504, 130] on link "檔案下載" at bounding box center [502, 130] width 42 height 8
click at [496, 149] on link "比賽獎項" at bounding box center [502, 146] width 42 height 8
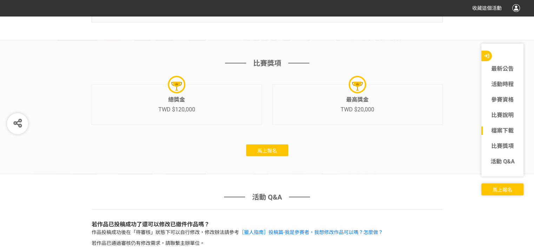
scroll to position [1643, 0]
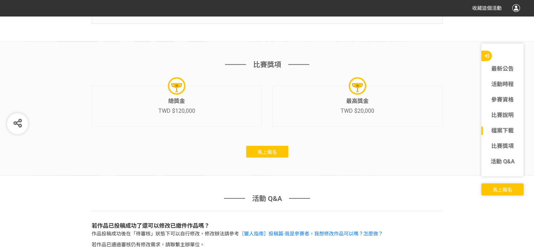
click at [501, 130] on link "檔案下載" at bounding box center [502, 130] width 42 height 8
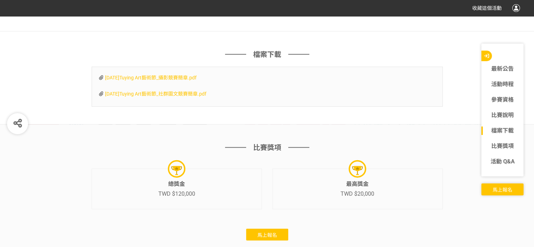
scroll to position [1551, 0]
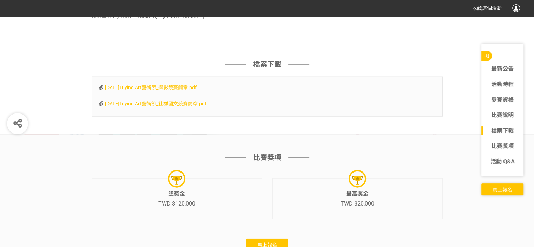
click at [184, 85] on span "[DATE]Tuying Art藝術節_攝影競賽簡章.pdf" at bounding box center [151, 88] width 92 height 6
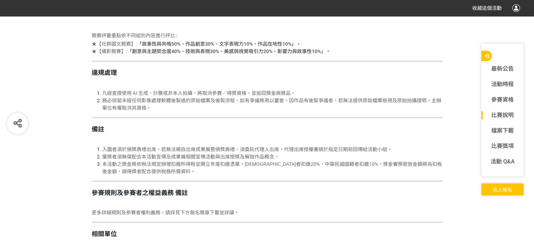
scroll to position [1235, 0]
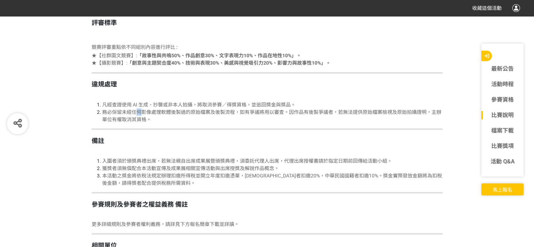
drag, startPoint x: 135, startPoint y: 103, endPoint x: 143, endPoint y: 103, distance: 8.1
click at [143, 109] on span "務必保留未經任何影像處理軟體後製過的原始檔案及後製流程，如有爭議將用以審查。因作品有後製爭議者，若無法提供原始檔案檢視及原始拍攝證明，主辦單位有權取消其資格。" at bounding box center [271, 115] width 339 height 13
click at [137, 109] on span "務必保留未經任何影像處理軟體後製過的原始檔案及後製流程，如有爭議將用以審查。因作品有後製爭議者，若無法提供原始檔案檢視及原始拍攝證明，主辦單位有權取消其資格。" at bounding box center [271, 115] width 339 height 13
click at [104, 109] on span "務必保留未經任何影像處理軟體後製過的原始檔案及後製流程，如有爭議將用以審查。因作品有後製爭議者，若無法提供原始檔案檢視及原始拍攝證明，主辦單位有權取消其資格。" at bounding box center [271, 115] width 339 height 13
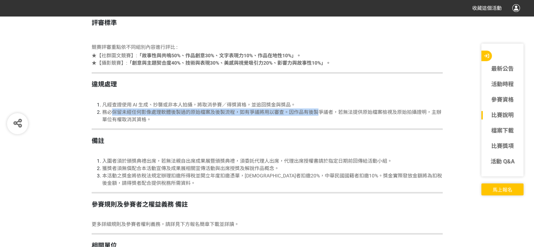
drag, startPoint x: 121, startPoint y: 104, endPoint x: 317, endPoint y: 105, distance: 196.3
click at [317, 109] on span "務必保留未經任何影像處理軟體後製過的原始檔案及後製流程，如有爭議將用以審查。因作品有後製爭議者，若無法提供原始檔案檢視及原始拍攝證明，主辦單位有權取消其資格。" at bounding box center [271, 115] width 339 height 13
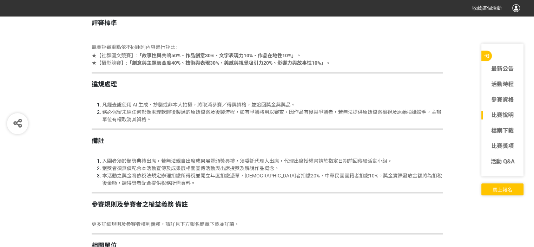
click at [318, 128] on hr at bounding box center [267, 128] width 351 height 1
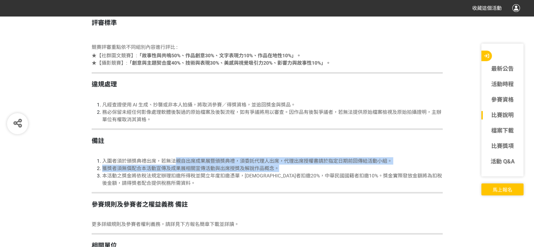
drag, startPoint x: 176, startPoint y: 150, endPoint x: 377, endPoint y: 157, distance: 201.0
click at [377, 157] on ol "入圍者須於頒獎典禮出席，若無法親自出席成果展暨頒獎典禮，須委託代理人出席，代理出席授權書請於指定日期前回傳給活動小組。 獲獎者須無償配合本活動宣傳及成果展相關…" at bounding box center [267, 171] width 351 height 29
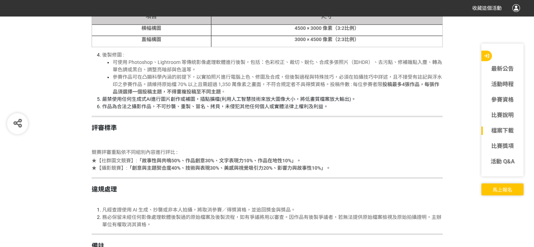
scroll to position [1129, 0]
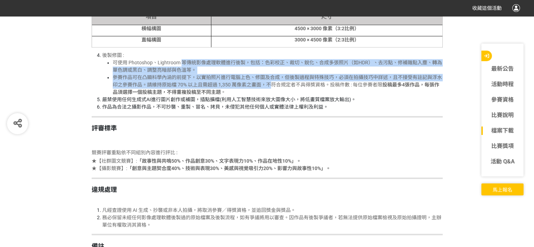
drag, startPoint x: 181, startPoint y: 53, endPoint x: 272, endPoint y: 74, distance: 93.3
click at [272, 74] on ul "可使用 Photoshop、Lightroom 等傳統影像處理軟體進行後製，包括：色彩校正、裁切、銳化、合成多張照片（如HDR）、去污點、修補雜點入塵、轉為單…" at bounding box center [272, 77] width 341 height 37
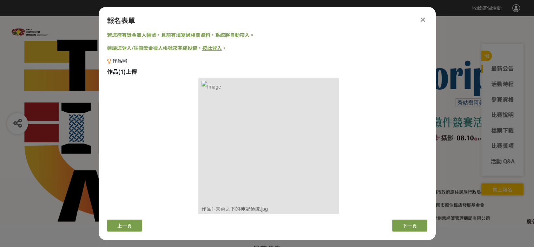
scroll to position [52, 0]
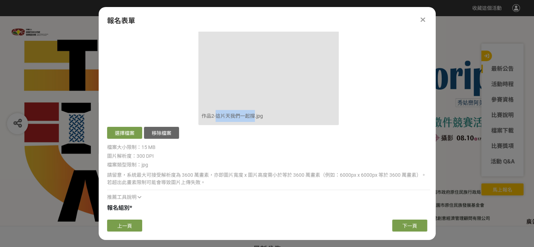
click at [253, 117] on span "作品2-這片天我們一起撐.jpg" at bounding box center [232, 116] width 61 height 12
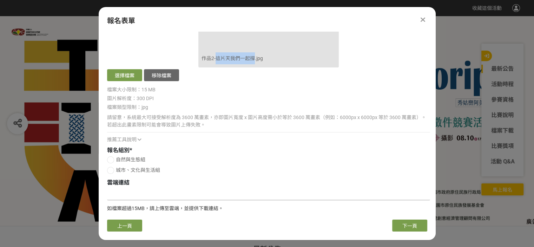
scroll to position [667, 0]
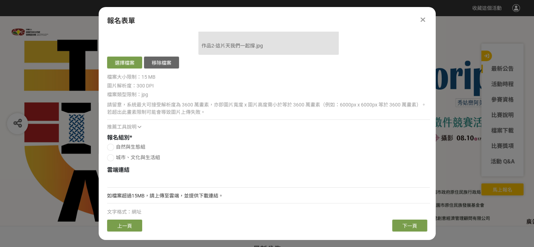
click at [118, 160] on label "城市、文化與生活組" at bounding box center [268, 157] width 323 height 7
click at [112, 160] on input "城市、文化與生活組" at bounding box center [109, 157] width 5 height 5
radio input "false"
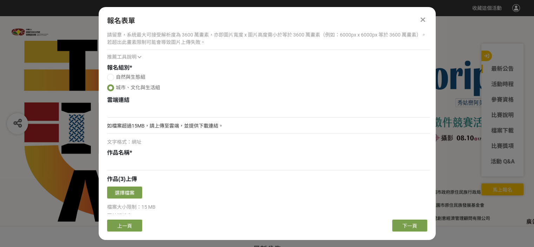
scroll to position [737, 0]
click at [140, 141] on span "文字格式：網址" at bounding box center [124, 142] width 34 height 6
click at [164, 142] on div "文字格式：網址" at bounding box center [268, 141] width 323 height 7
click at [154, 165] on input at bounding box center [268, 164] width 323 height 12
paste input "這片天我們一起撐"
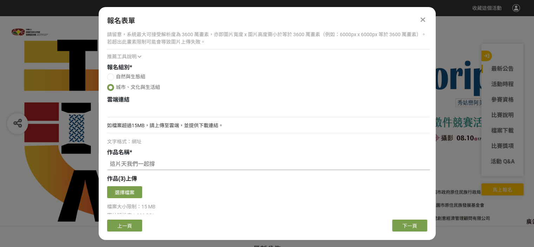
click at [129, 164] on input "這片天我們一起撐" at bounding box center [268, 164] width 323 height 12
click at [161, 163] on input "這片天，我們一起撐。" at bounding box center [268, 164] width 323 height 12
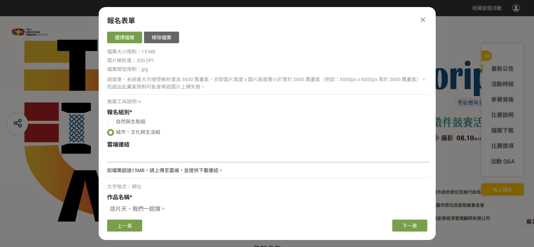
scroll to position [704, 0]
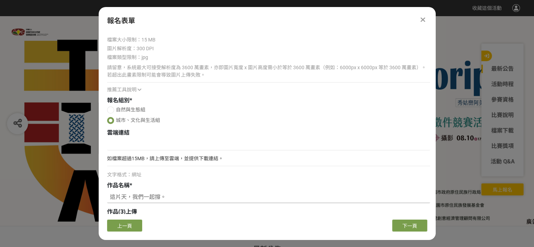
type input "這片天，我們一起撐。"
click at [130, 174] on span "文字格式：網址" at bounding box center [124, 175] width 34 height 6
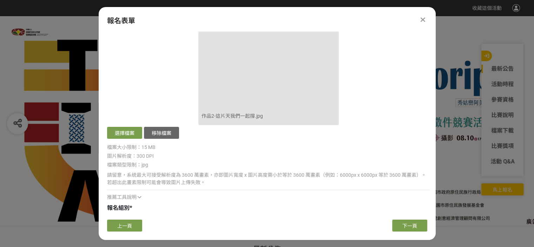
scroll to position [634, 0]
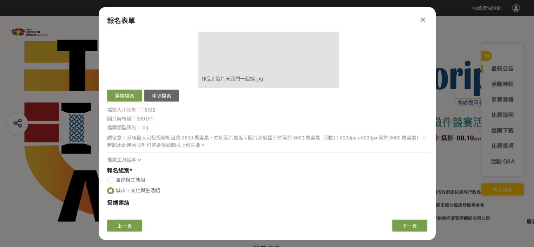
click at [120, 178] on span "自然與生態組" at bounding box center [130, 180] width 29 height 6
click at [112, 178] on input "自然與生態組" at bounding box center [109, 180] width 5 height 5
radio input "false"
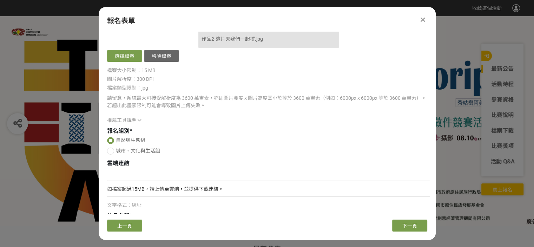
scroll to position [669, 0]
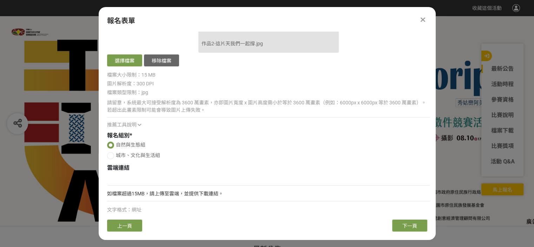
click at [113, 157] on label "城市、文化與生活組" at bounding box center [268, 155] width 323 height 7
click at [112, 157] on input "城市、文化與生活組" at bounding box center [109, 155] width 5 height 5
radio input "false"
click at [135, 183] on input at bounding box center [268, 179] width 323 height 12
click at [199, 194] on span "如檔案超過15MB，請上傳至雲端，並提供下載連結。" at bounding box center [165, 194] width 116 height 6
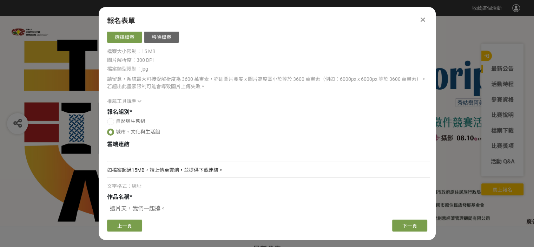
scroll to position [704, 0]
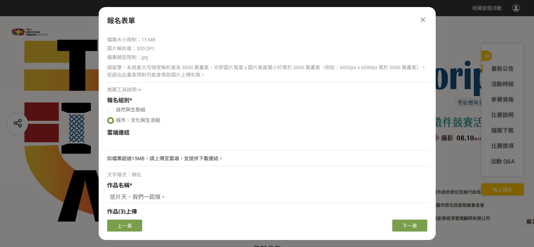
click at [138, 172] on span "文字格式：網址" at bounding box center [124, 175] width 34 height 6
drag, startPoint x: 120, startPoint y: 175, endPoint x: 140, endPoint y: 177, distance: 20.1
click at [140, 177] on span "文字格式：網址" at bounding box center [124, 175] width 34 height 6
click at [149, 177] on div "文字格式：網址" at bounding box center [268, 174] width 323 height 7
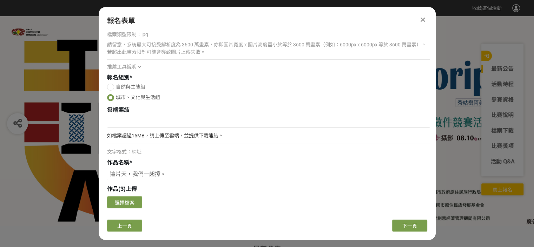
scroll to position [739, 0]
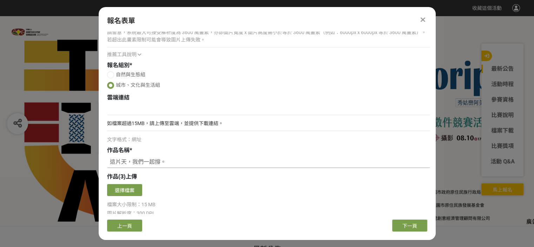
click at [175, 161] on input "這片天，我們一起撐。" at bounding box center [268, 162] width 323 height 12
click at [126, 74] on span "自然與生態組" at bounding box center [130, 75] width 29 height 6
click at [112, 74] on input "自然與生態組" at bounding box center [109, 74] width 5 height 5
radio input "false"
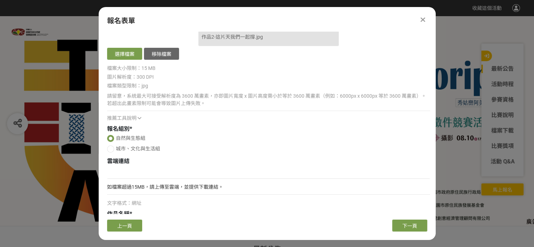
scroll to position [669, 0]
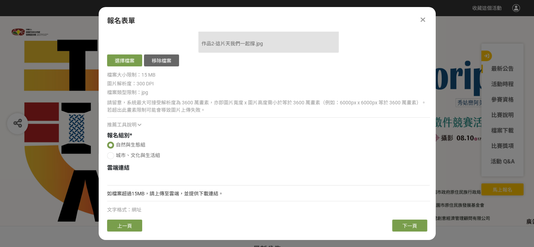
click at [115, 158] on label "城市、文化與生活組" at bounding box center [268, 155] width 323 height 7
click at [112, 158] on input "城市、文化與生活組" at bounding box center [109, 155] width 5 height 5
radio input "false"
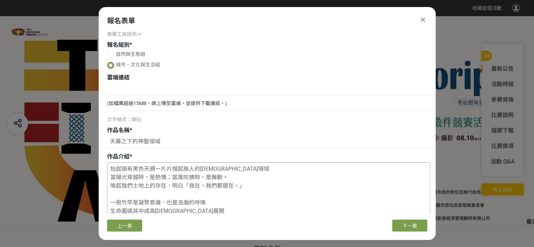
scroll to position [353, 0]
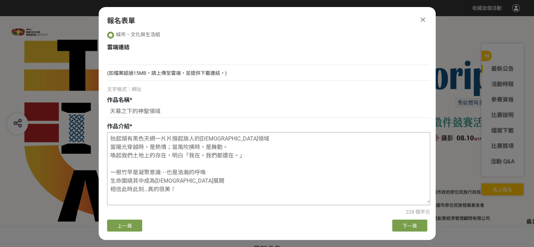
drag, startPoint x: 191, startPoint y: 191, endPoint x: 179, endPoint y: 156, distance: 36.5
click at [114, 134] on textarea "抬起頭有黑色天網一片片撐起族人的[DEMOGRAPHIC_DATA]領域 當陽光穿越時，是熱情；當風吹拂時，是舞動。 喚起我們土地上的存在，明白「我在，我們都…" at bounding box center [268, 167] width 322 height 70
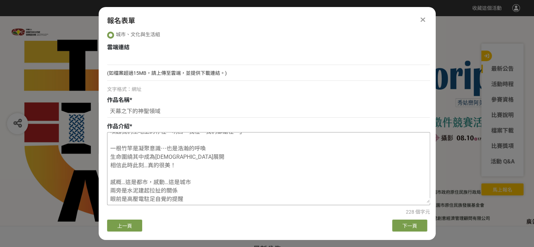
scroll to position [0, 0]
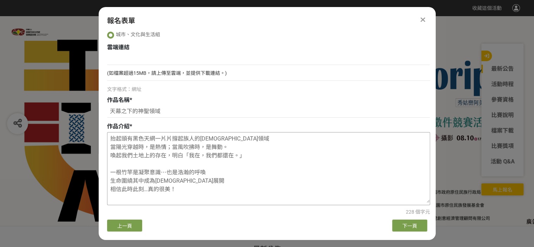
click at [190, 161] on textarea "抬起頭有黑色天網一片片撐起族人的[DEMOGRAPHIC_DATA]領域 當陽光穿越時，是熱情；當風吹拂時，是舞動。 喚起我們土地上的存在，明白「我在，我們都…" at bounding box center [268, 167] width 322 height 70
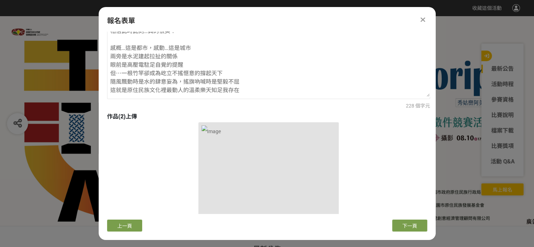
scroll to position [459, 0]
drag, startPoint x: 111, startPoint y: 137, endPoint x: 277, endPoint y: 117, distance: 167.3
click at [277, 117] on div "作品照 作品(1)上傳 確認上傳 取消 旋轉圖片 移除檔案 作品1-天幕之下的神聖領域.jpg 選擇檔案 移除檔案 1.如檔案超過15MB，請上傳至雲端，並提…" at bounding box center [268, 117] width 323 height 1037
click at [239, 91] on textarea "抬起頭有黑色天網一片片撐起族人的[DEMOGRAPHIC_DATA]領域 當陽光穿越時，是熱情；當風吹拂時，是舞動。 喚起我們土地上的存在，明白「我在，我們都…" at bounding box center [268, 62] width 322 height 70
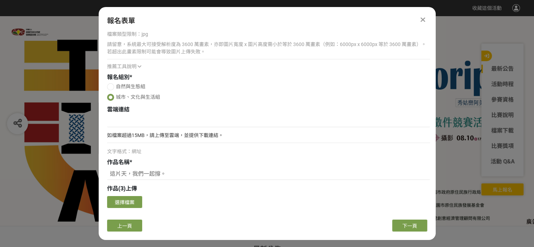
scroll to position [740, 0]
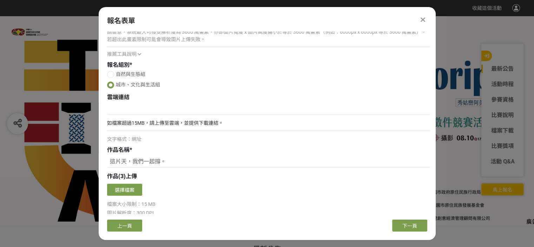
click at [143, 132] on div "如檔案超過15MB，請上傳至雲端，並提供下載連結。" at bounding box center [268, 126] width 323 height 16
click at [398, 226] on button "下一頁" at bounding box center [409, 225] width 35 height 12
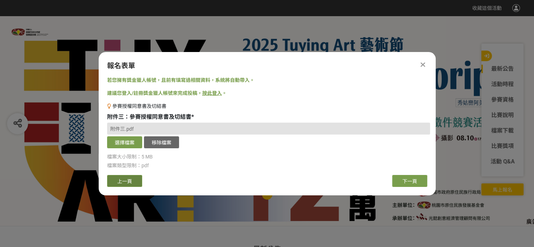
click at [119, 182] on span "上一頁" at bounding box center [124, 181] width 15 height 6
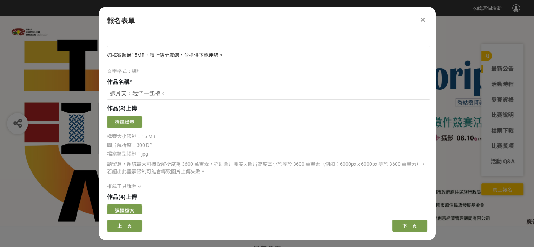
scroll to position [456, 0]
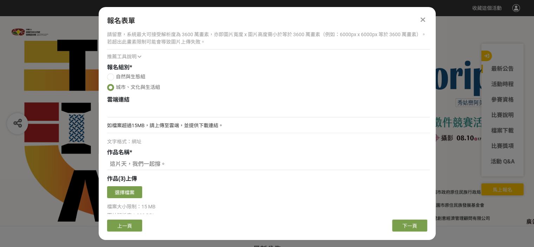
click at [169, 141] on div "文字格式：網址" at bounding box center [268, 141] width 323 height 7
click at [126, 223] on button "上一頁" at bounding box center [124, 225] width 35 height 12
select select "185281:185522"
select select "Facebook / Instagram"
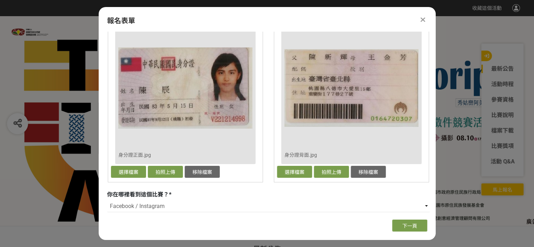
scroll to position [415, 0]
click at [408, 226] on span "下一頁" at bounding box center [409, 226] width 15 height 6
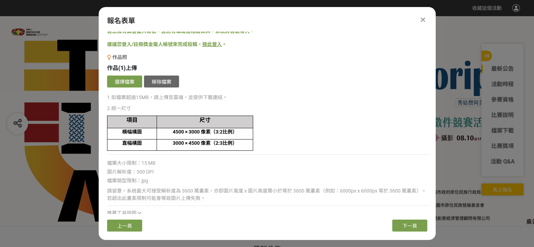
scroll to position [0, 0]
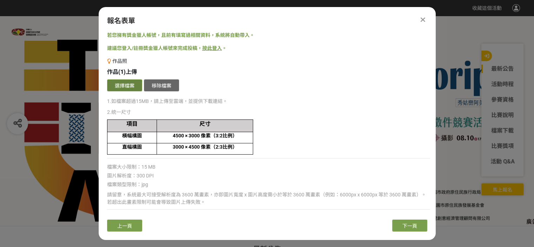
click at [131, 88] on button "選擇檔案" at bounding box center [124, 85] width 35 height 12
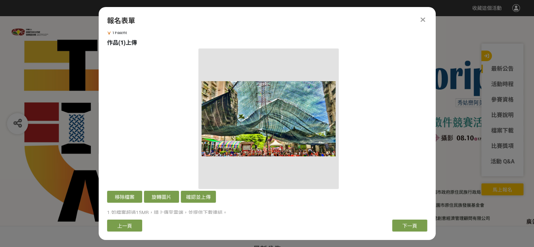
scroll to position [70, 0]
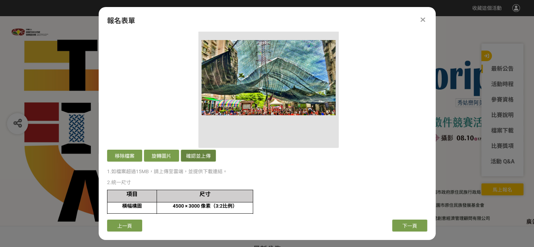
click at [197, 157] on button "確認並上傳" at bounding box center [198, 156] width 35 height 12
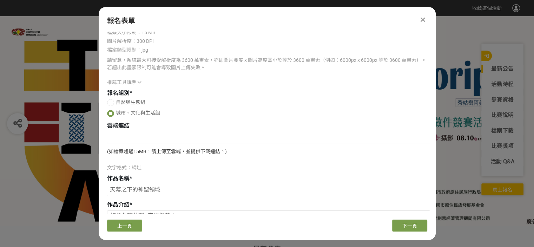
scroll to position [281, 0]
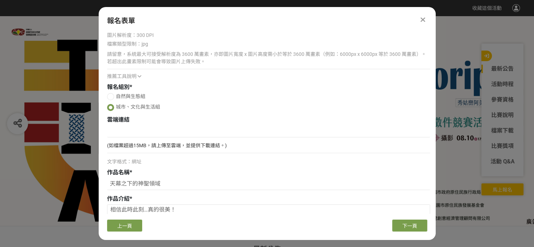
click at [138, 75] on icon at bounding box center [140, 76] width 4 height 5
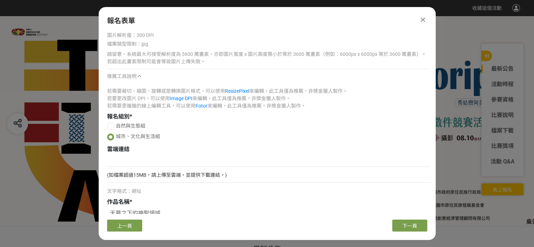
click at [142, 77] on div "推薦工具說明" at bounding box center [268, 76] width 323 height 7
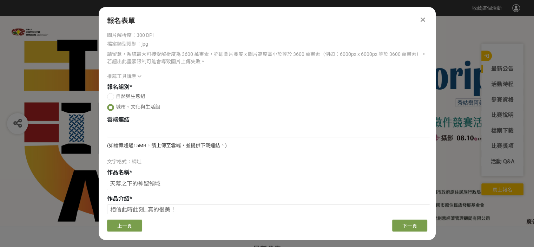
click at [130, 97] on span "自然與生態組" at bounding box center [130, 96] width 29 height 6
click at [112, 97] on input "自然與生態組" at bounding box center [109, 96] width 5 height 5
radio input "false"
click at [128, 102] on div "自然與生態組 城市、文化與生活組" at bounding box center [268, 103] width 323 height 20
click at [108, 106] on div at bounding box center [110, 107] width 7 height 7
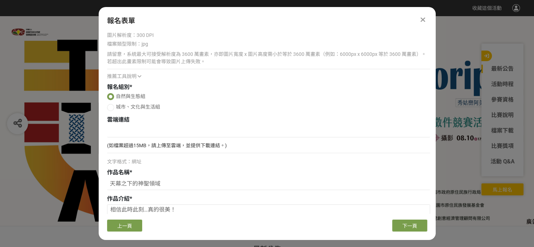
radio input "true"
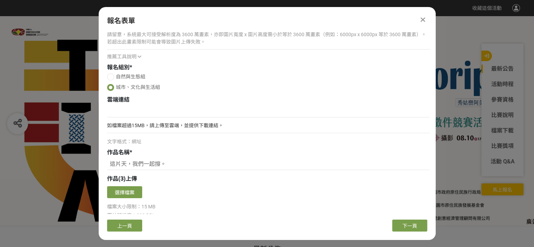
scroll to position [527, 0]
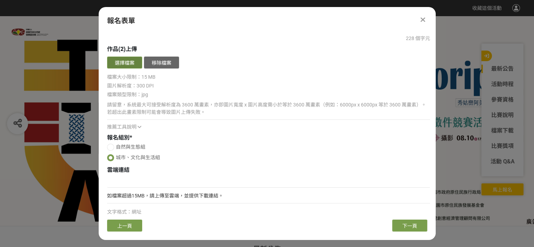
click at [128, 62] on button "選擇檔案" at bounding box center [124, 63] width 35 height 12
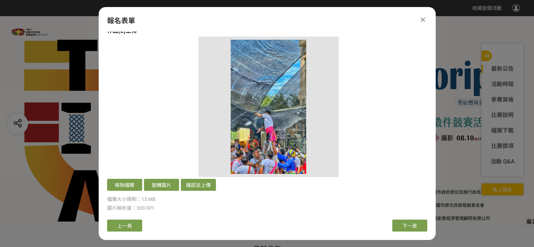
scroll to position [562, 0]
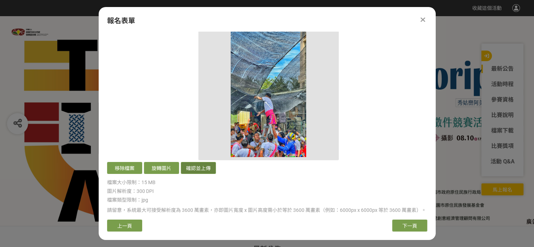
click at [193, 168] on button "確認並上傳" at bounding box center [198, 168] width 35 height 12
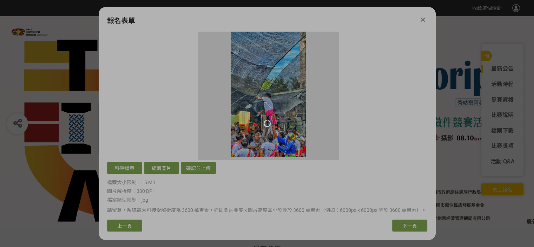
scroll to position [421, 0]
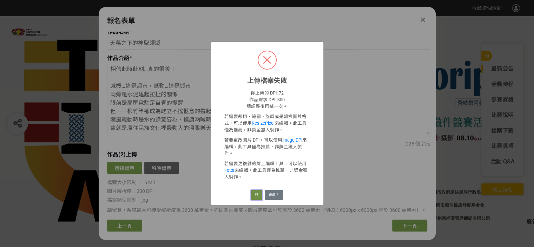
click at [260, 190] on button "好" at bounding box center [256, 195] width 11 height 10
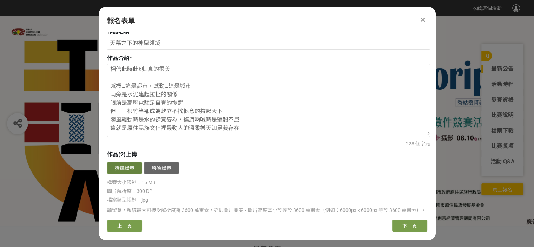
click at [134, 169] on button "選擇檔案" at bounding box center [124, 168] width 35 height 12
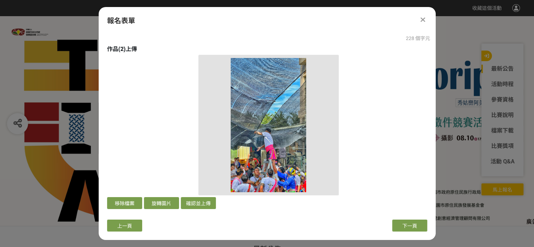
scroll to position [562, 0]
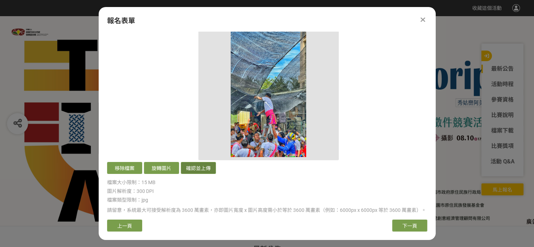
click at [209, 165] on button "確認並上傳" at bounding box center [198, 168] width 35 height 12
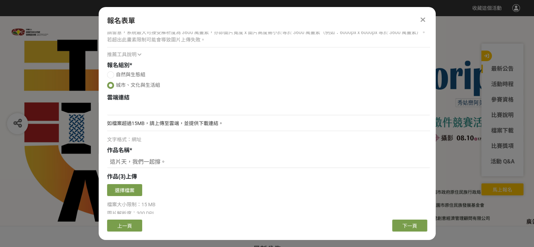
scroll to position [880, 0]
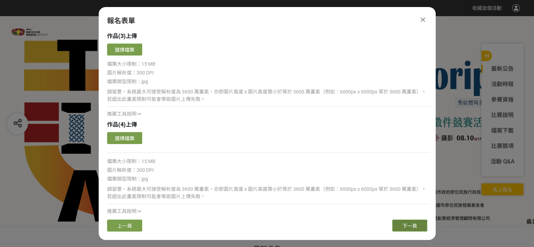
click at [417, 226] on span "下一頁" at bounding box center [409, 226] width 15 height 6
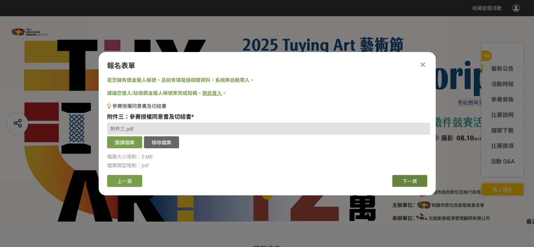
scroll to position [0, 0]
click at [399, 182] on button "下一頁" at bounding box center [409, 181] width 35 height 12
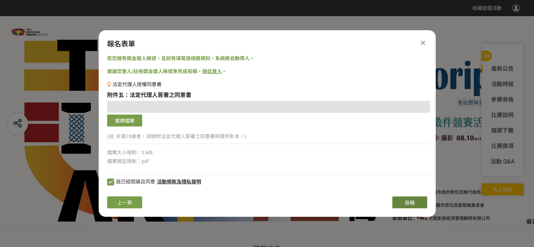
click at [409, 200] on span "投稿" at bounding box center [410, 203] width 10 height 6
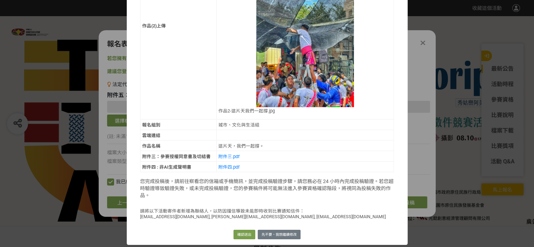
scroll to position [849, 0]
click at [240, 233] on button "確認送出" at bounding box center [244, 235] width 22 height 10
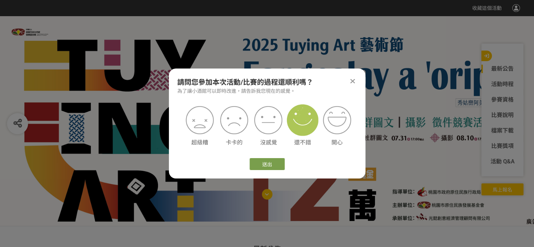
click at [294, 128] on img at bounding box center [303, 120] width 32 height 32
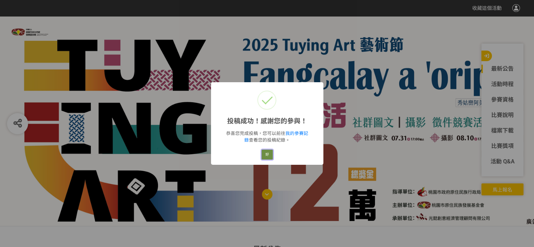
click at [264, 158] on button "好" at bounding box center [267, 155] width 11 height 10
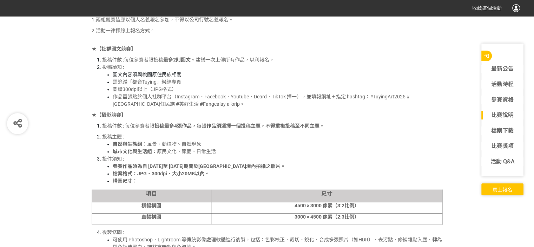
scroll to position [937, 0]
